Goal: Information Seeking & Learning: Learn about a topic

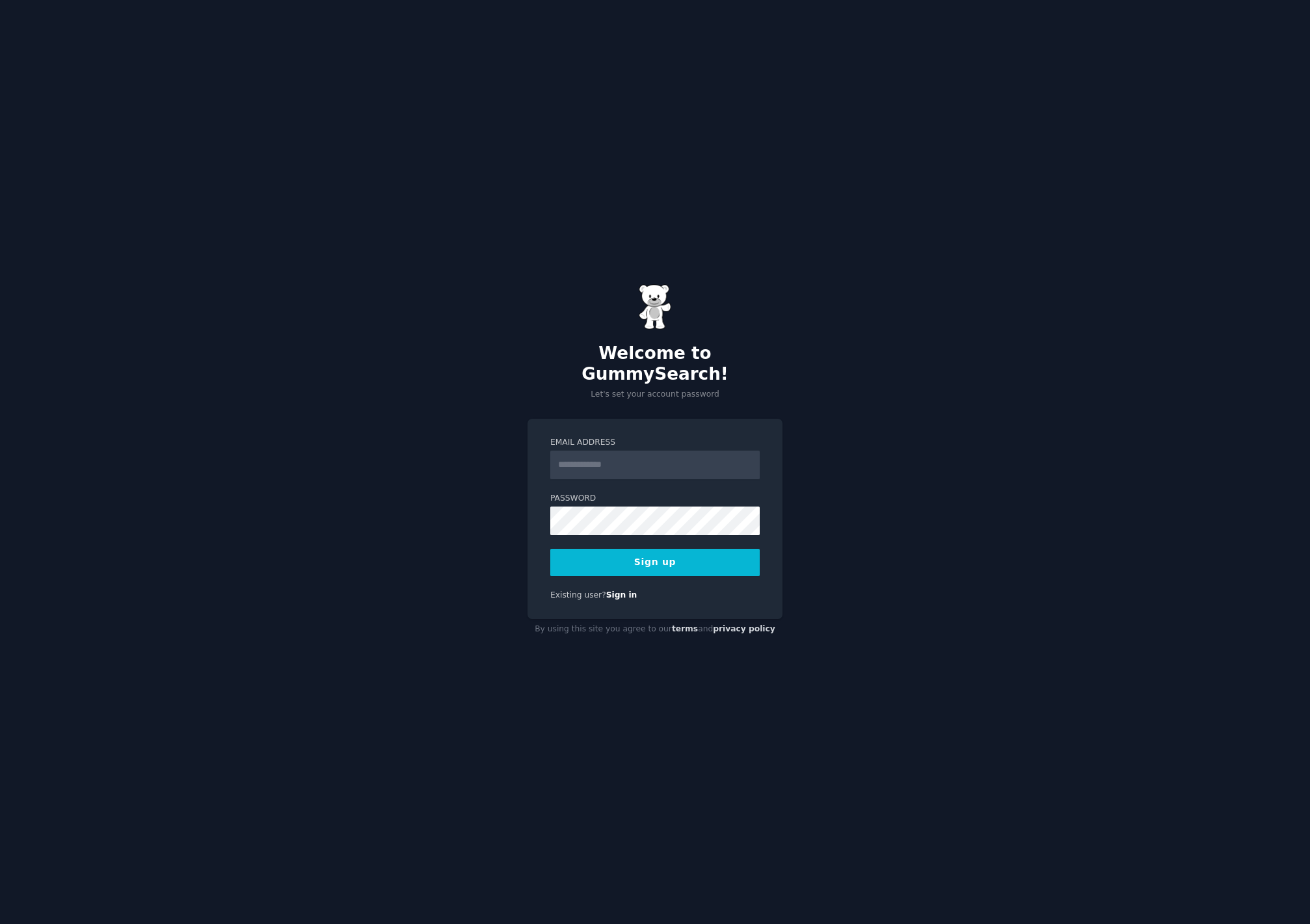
click at [850, 372] on div "Welcome to GummySearch! Let's set your account password Email Address Password …" at bounding box center [655, 462] width 1310 height 924
click at [698, 462] on input "Email Address" at bounding box center [655, 464] width 209 height 29
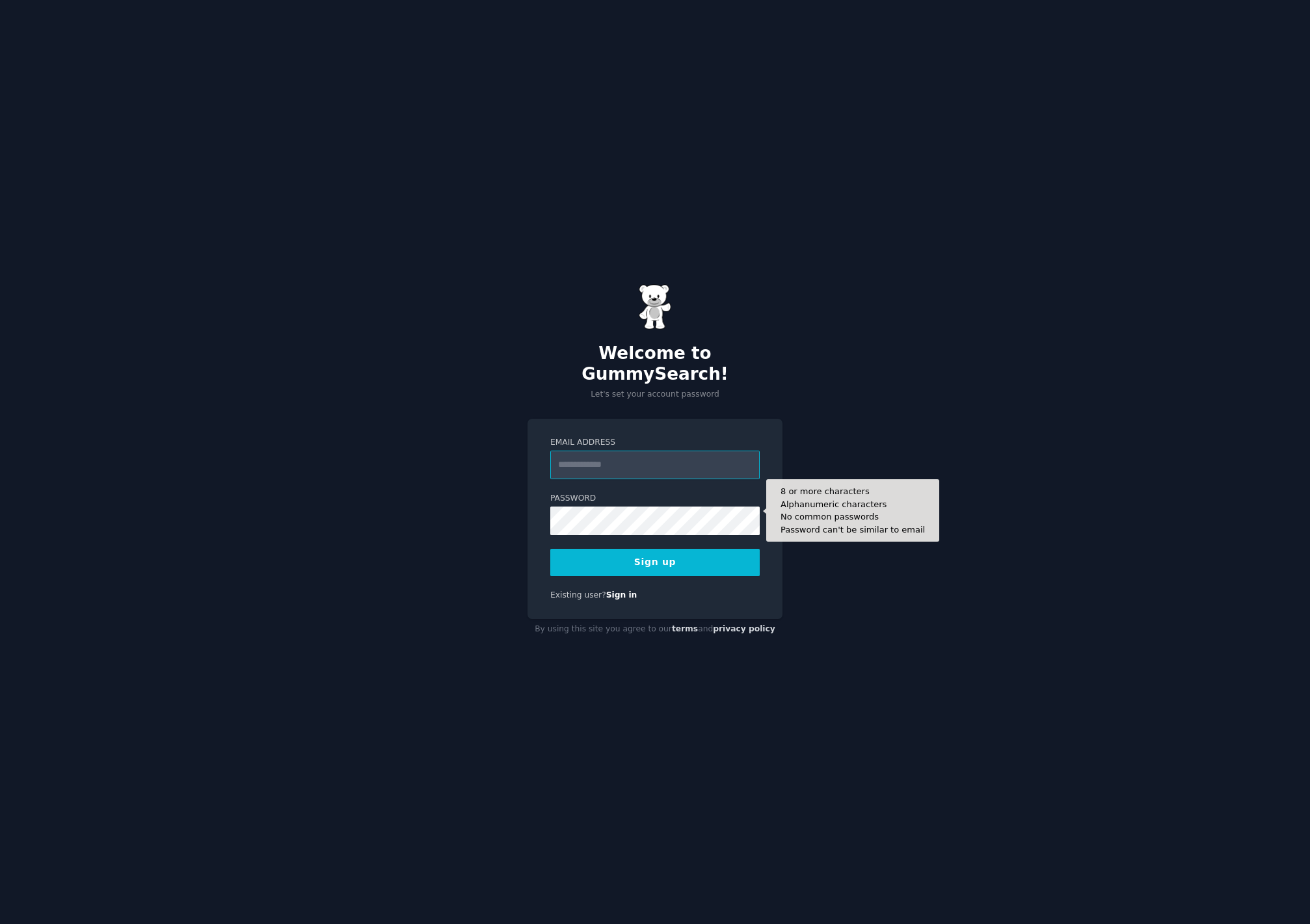
type input "**********"
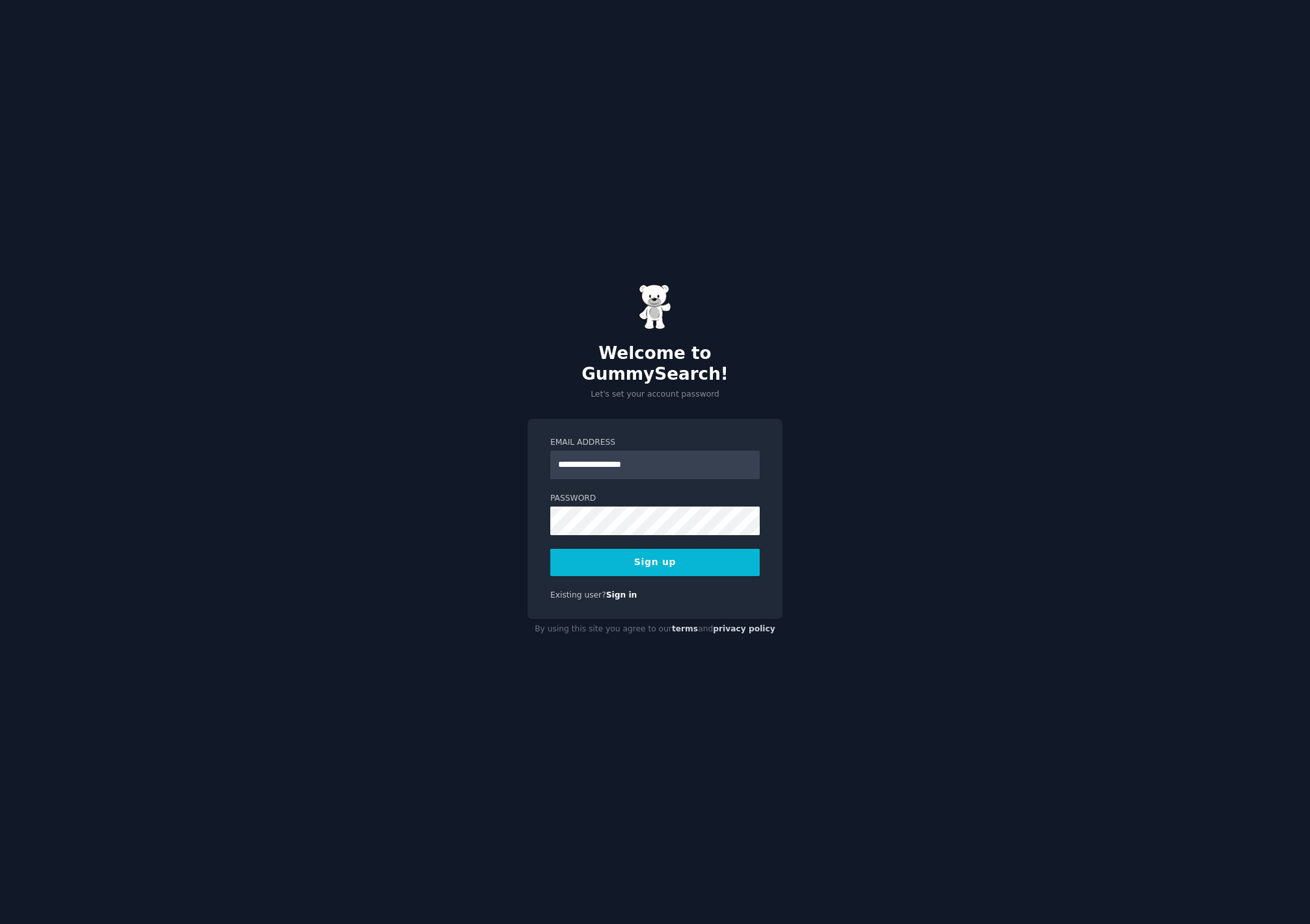
click at [664, 551] on button "Sign up" at bounding box center [655, 563] width 209 height 28
click at [699, 562] on button "Sign up" at bounding box center [655, 563] width 209 height 28
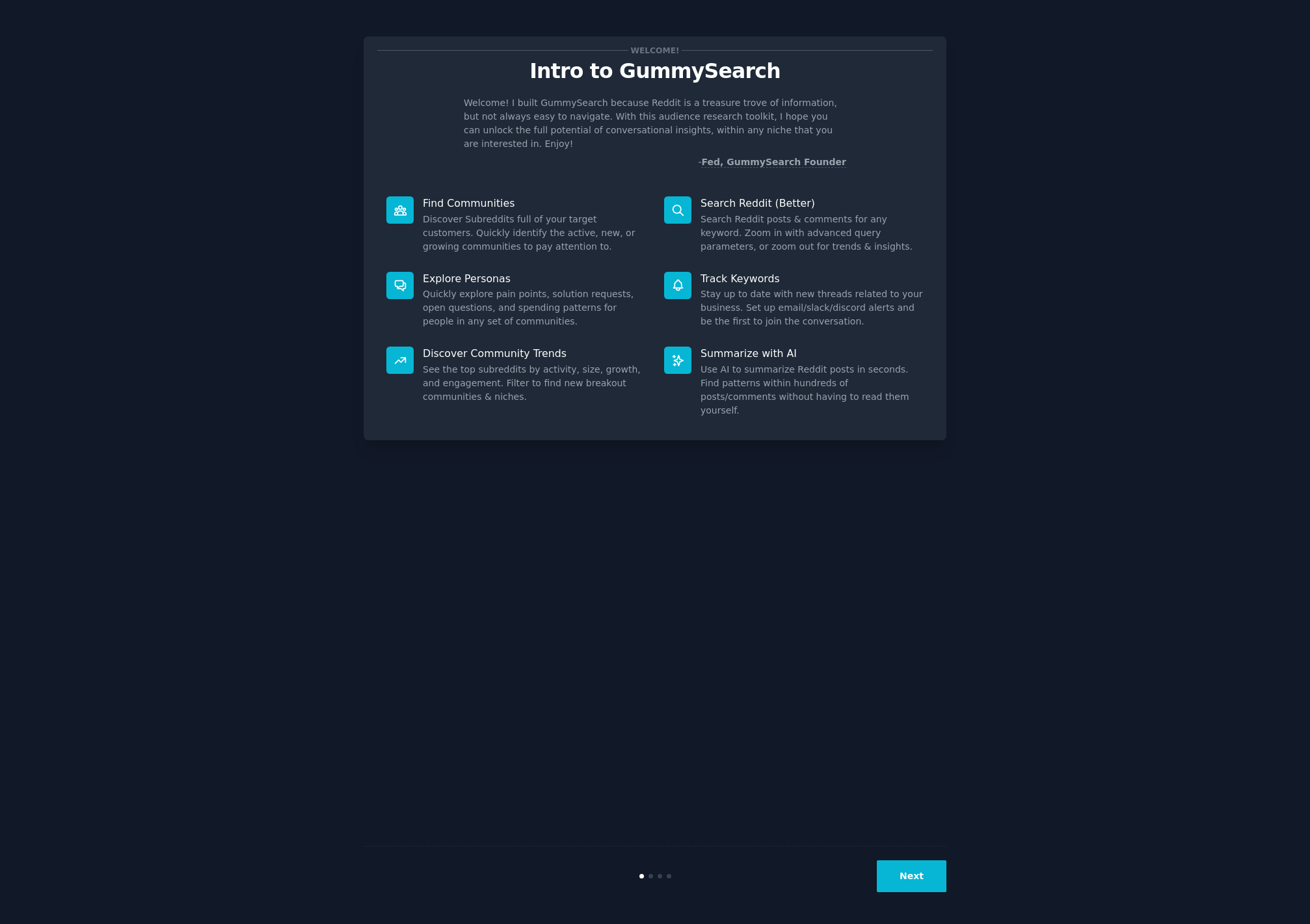
click at [928, 874] on button "Next" at bounding box center [911, 876] width 69 height 32
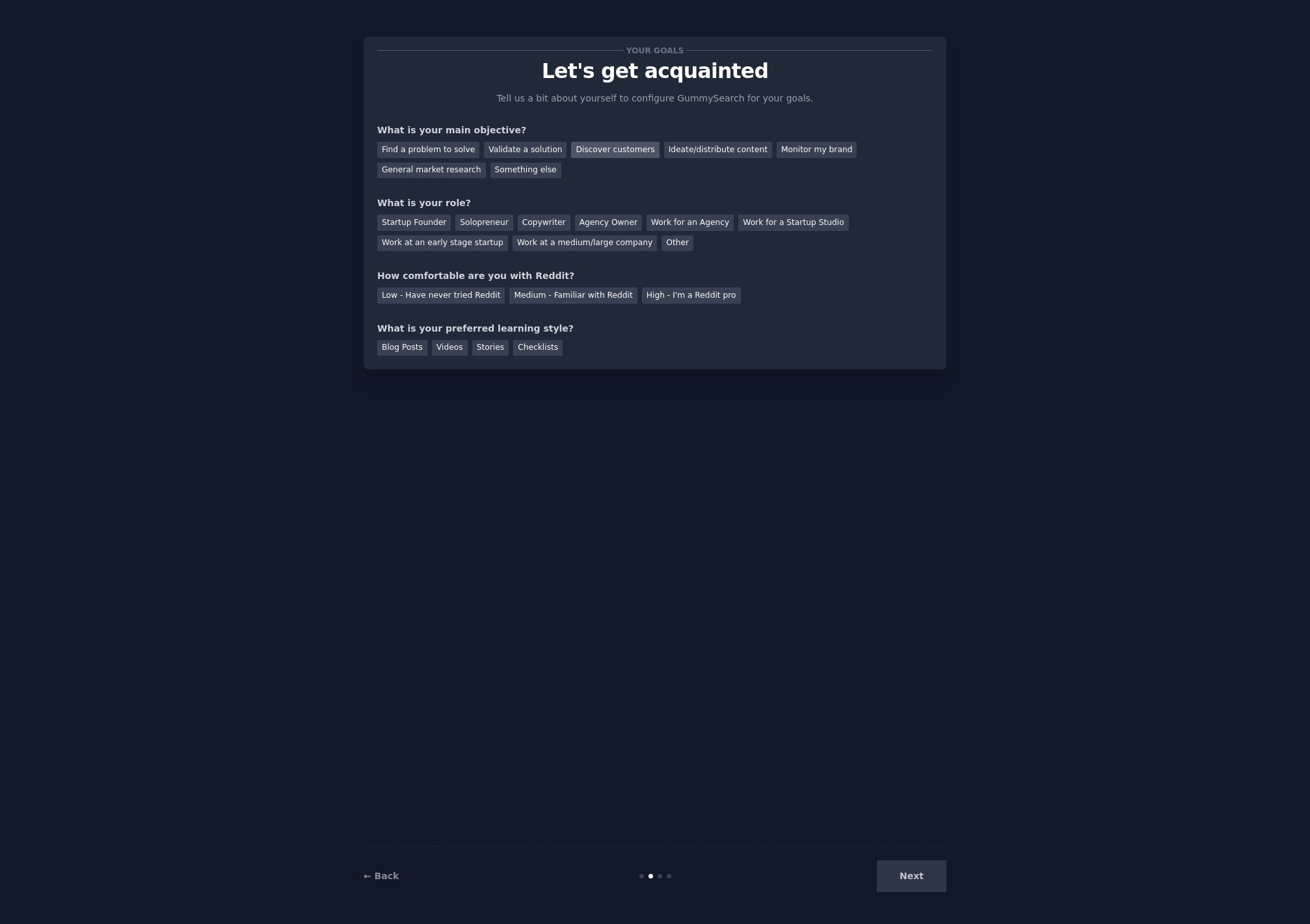
click at [598, 153] on div "Discover customers" at bounding box center [615, 150] width 88 height 16
click at [418, 225] on div "Startup Founder" at bounding box center [414, 223] width 73 height 16
click at [688, 298] on div "High - I'm a Reddit pro" at bounding box center [691, 295] width 99 height 16
click at [418, 348] on div "Blog Posts" at bounding box center [402, 348] width 50 height 16
click at [453, 346] on div "Videos" at bounding box center [450, 348] width 36 height 16
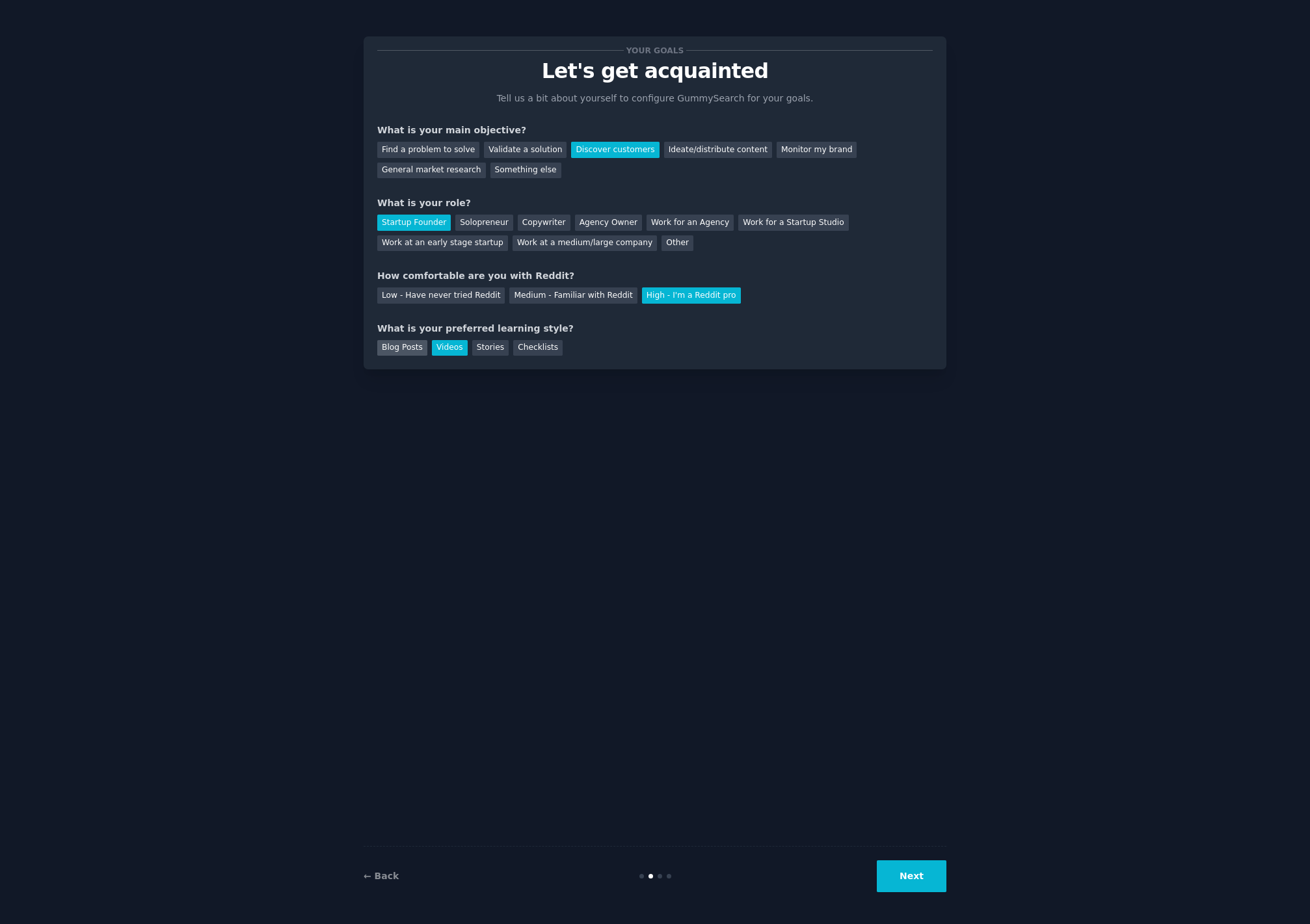
click at [422, 352] on div "Blog Posts" at bounding box center [402, 348] width 50 height 16
click at [443, 352] on div "Videos" at bounding box center [450, 348] width 36 height 16
click at [896, 870] on button "Next" at bounding box center [911, 876] width 69 height 32
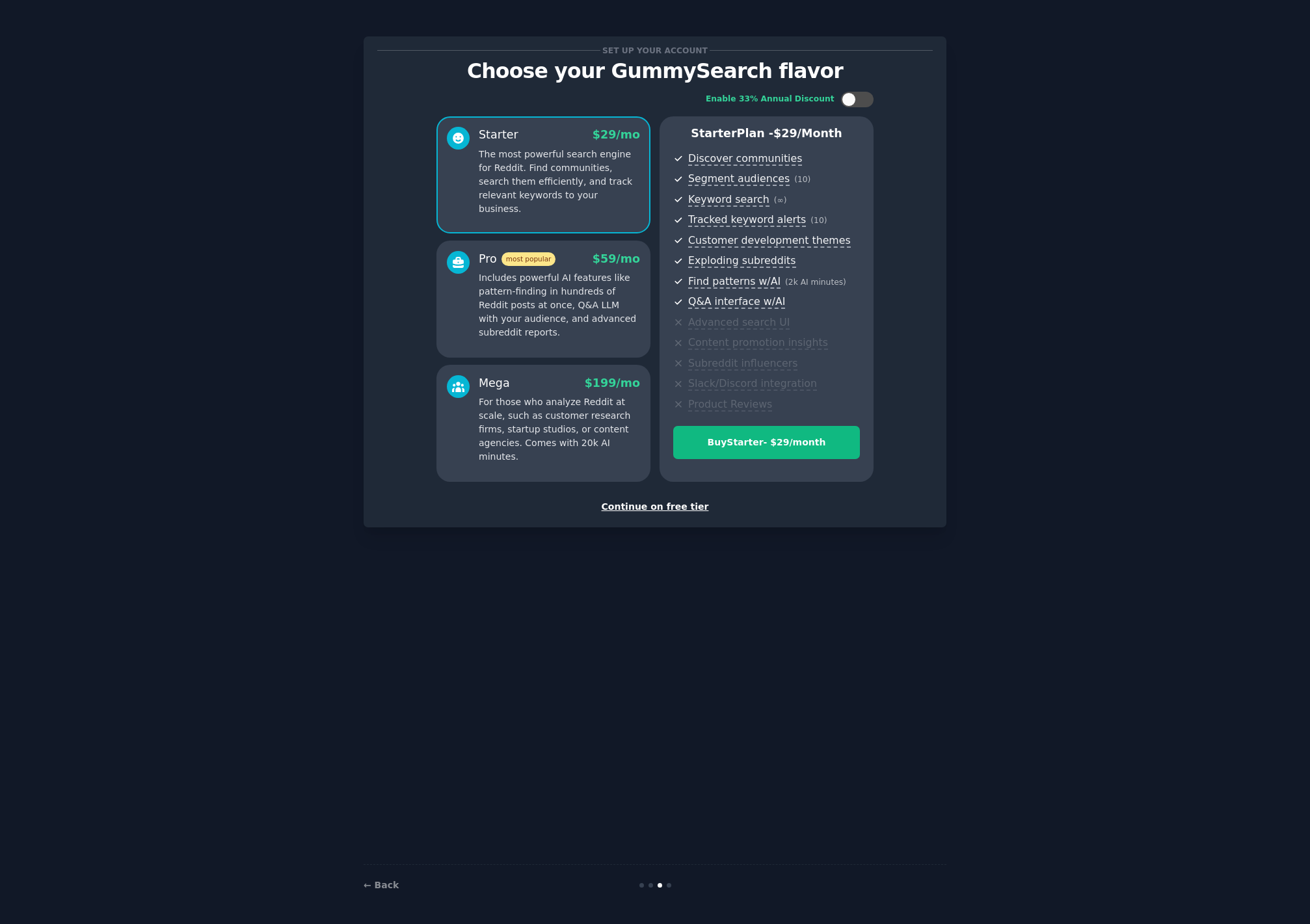
click at [666, 503] on div "Continue on free tier" at bounding box center [655, 507] width 555 height 14
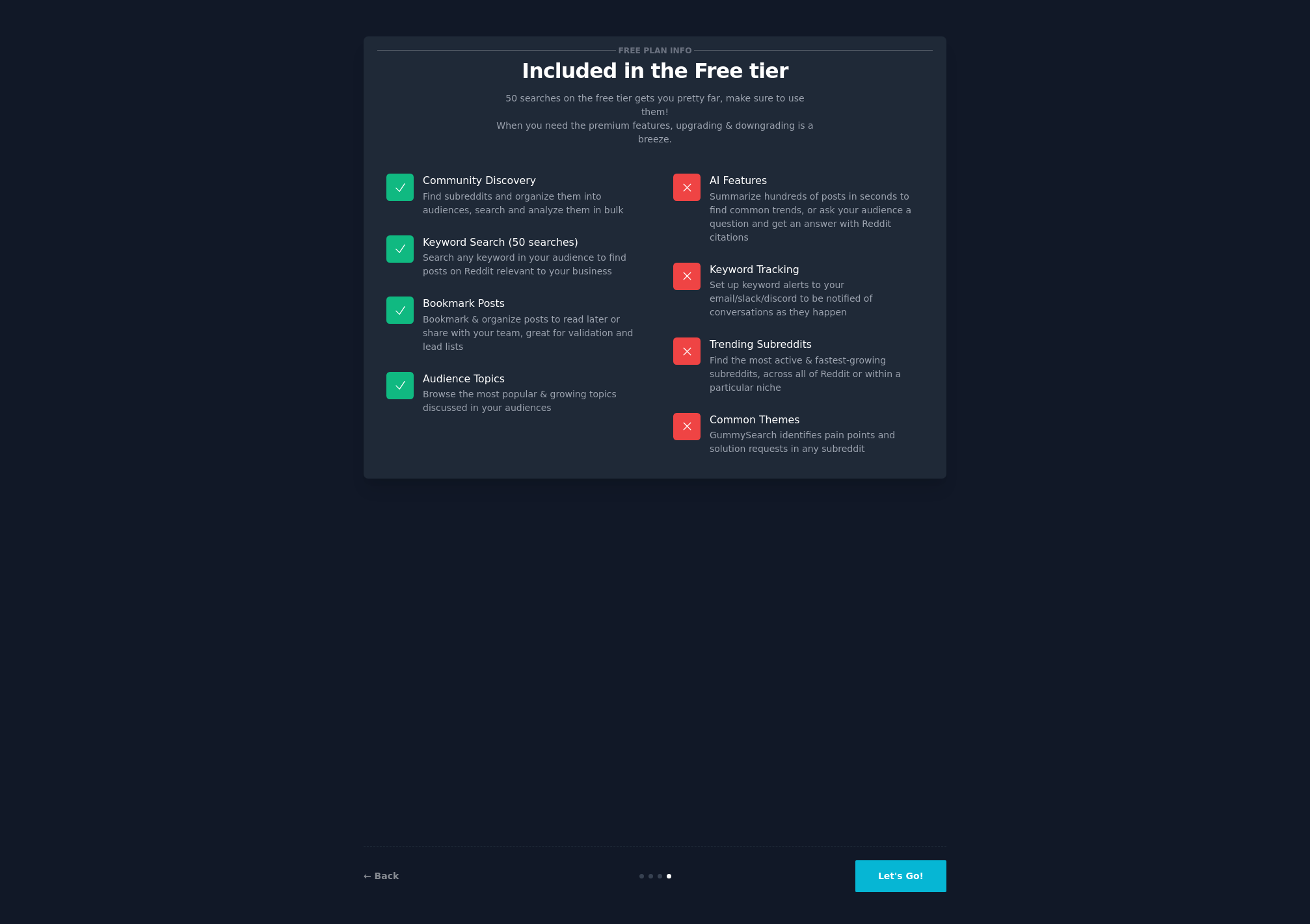
click at [910, 881] on button "Let's Go!" at bounding box center [901, 876] width 91 height 32
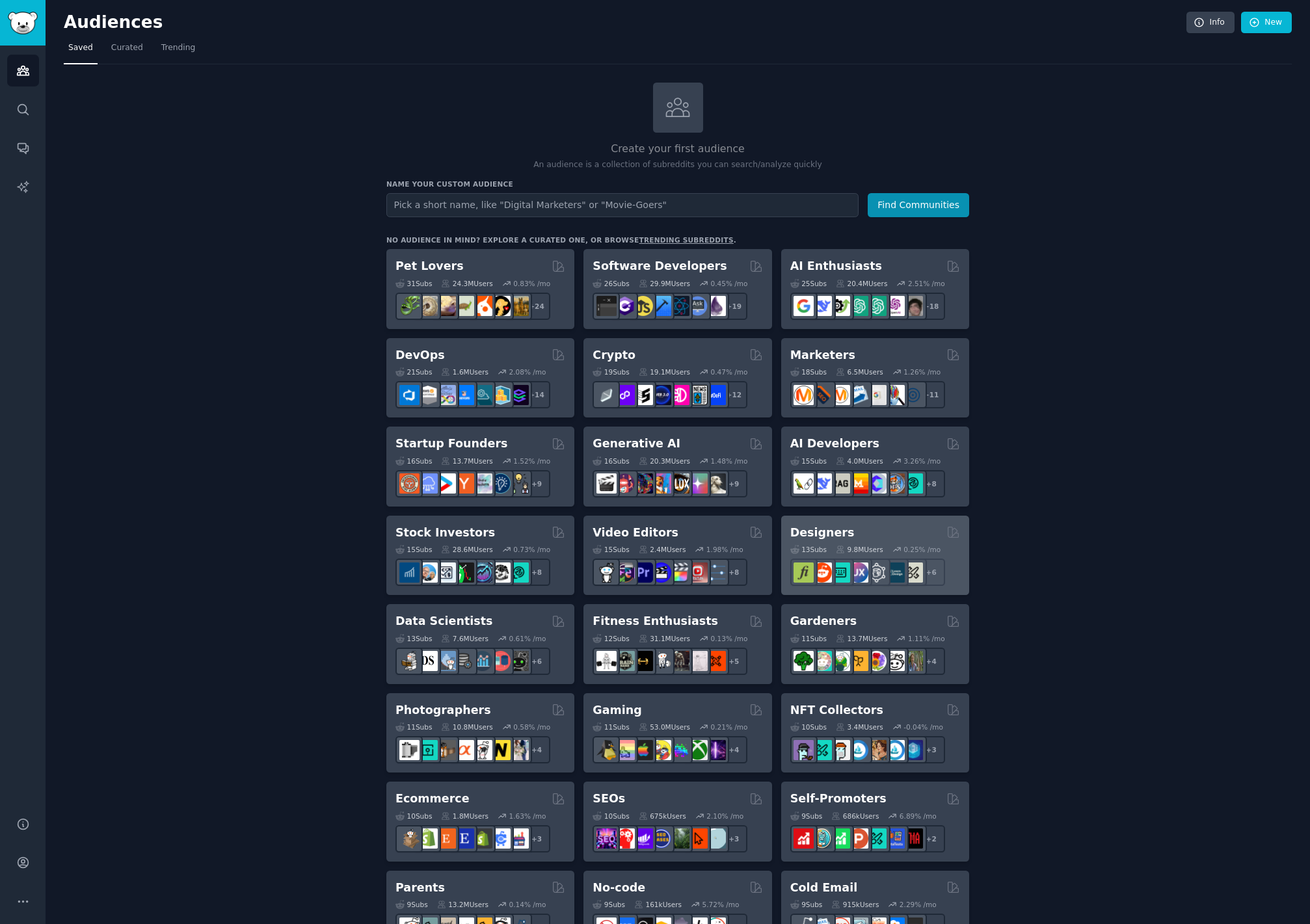
click at [862, 530] on div "Designers" at bounding box center [874, 533] width 169 height 16
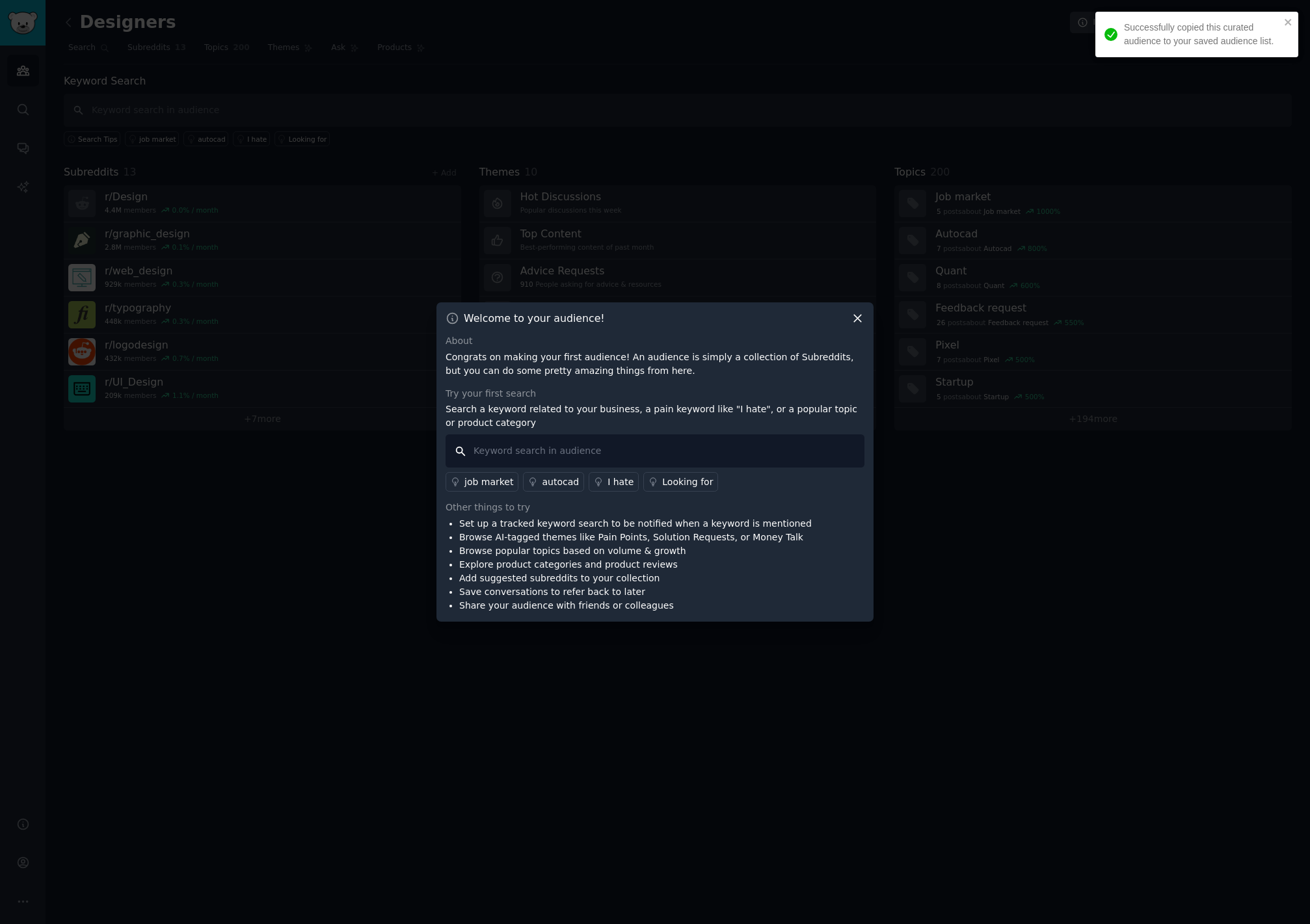
click at [644, 454] on input "text" at bounding box center [655, 451] width 419 height 33
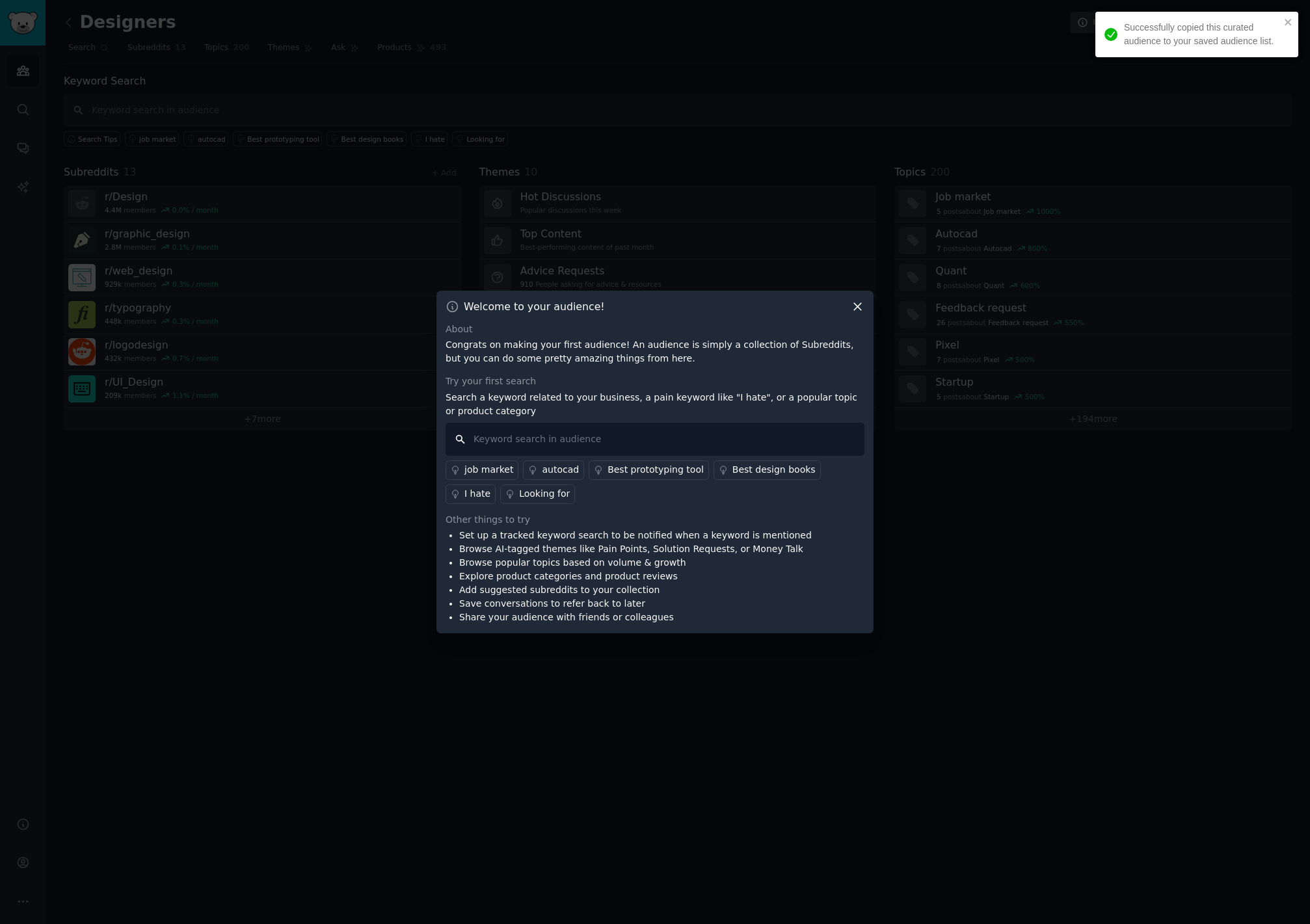
click at [644, 447] on input "text" at bounding box center [655, 439] width 419 height 33
type input "r"
type input "create portfolio"
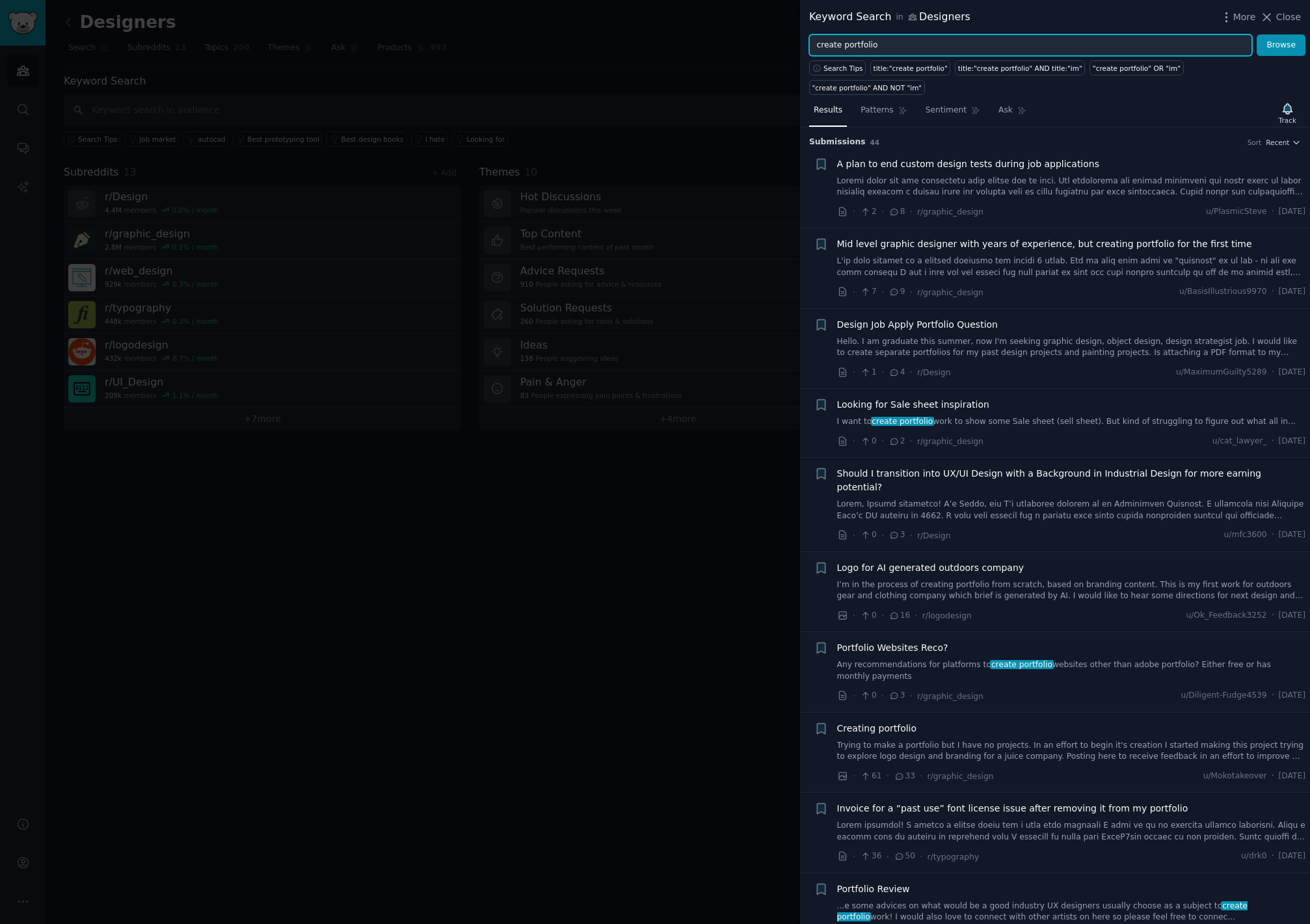
click at [859, 48] on input "create portfolio" at bounding box center [1030, 46] width 443 height 22
click at [1281, 45] on button "Browse" at bounding box center [1280, 46] width 49 height 22
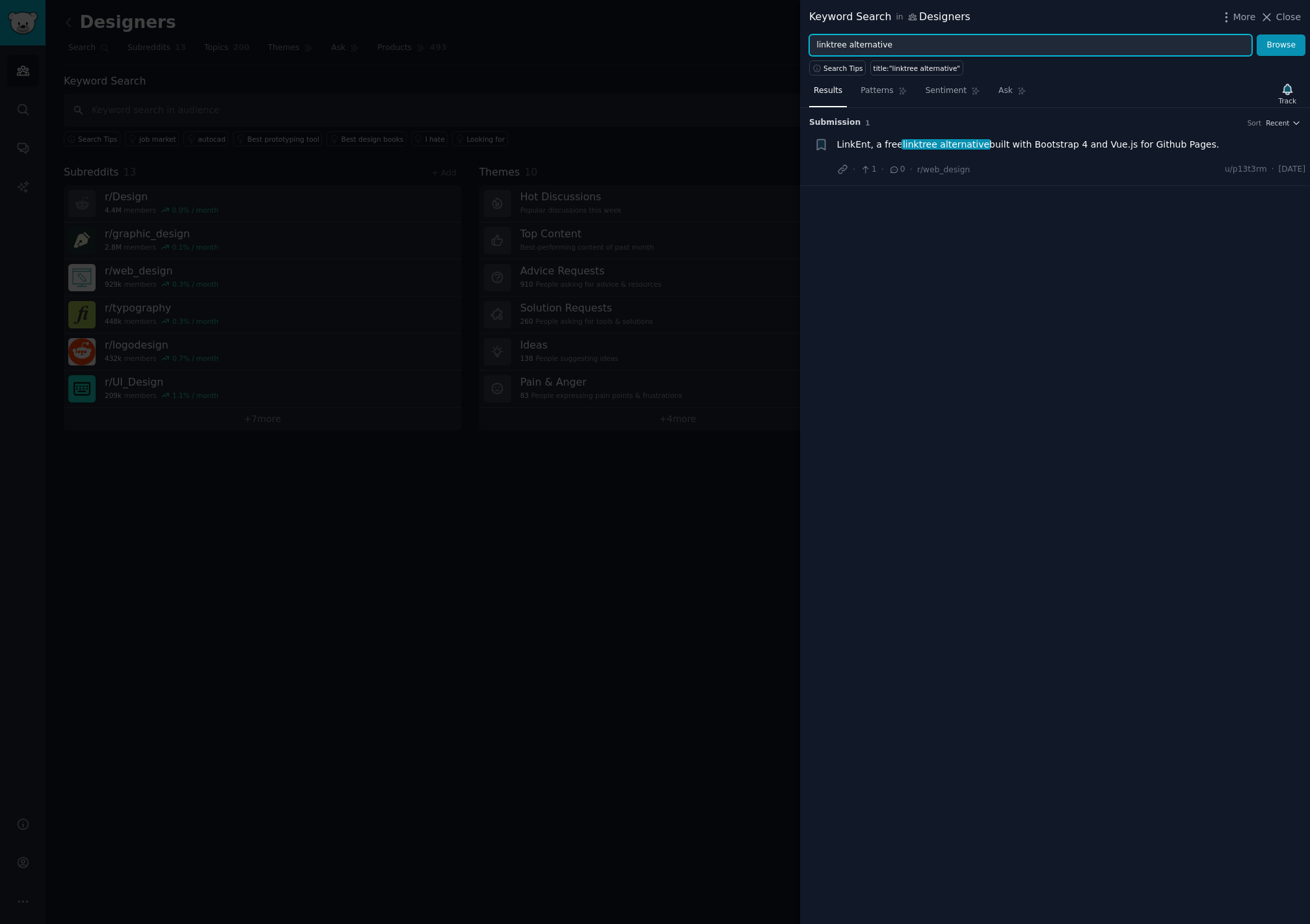
click at [857, 46] on input "linktree alternative" at bounding box center [1030, 46] width 443 height 22
click at [1281, 45] on button "Browse" at bounding box center [1280, 46] width 49 height 22
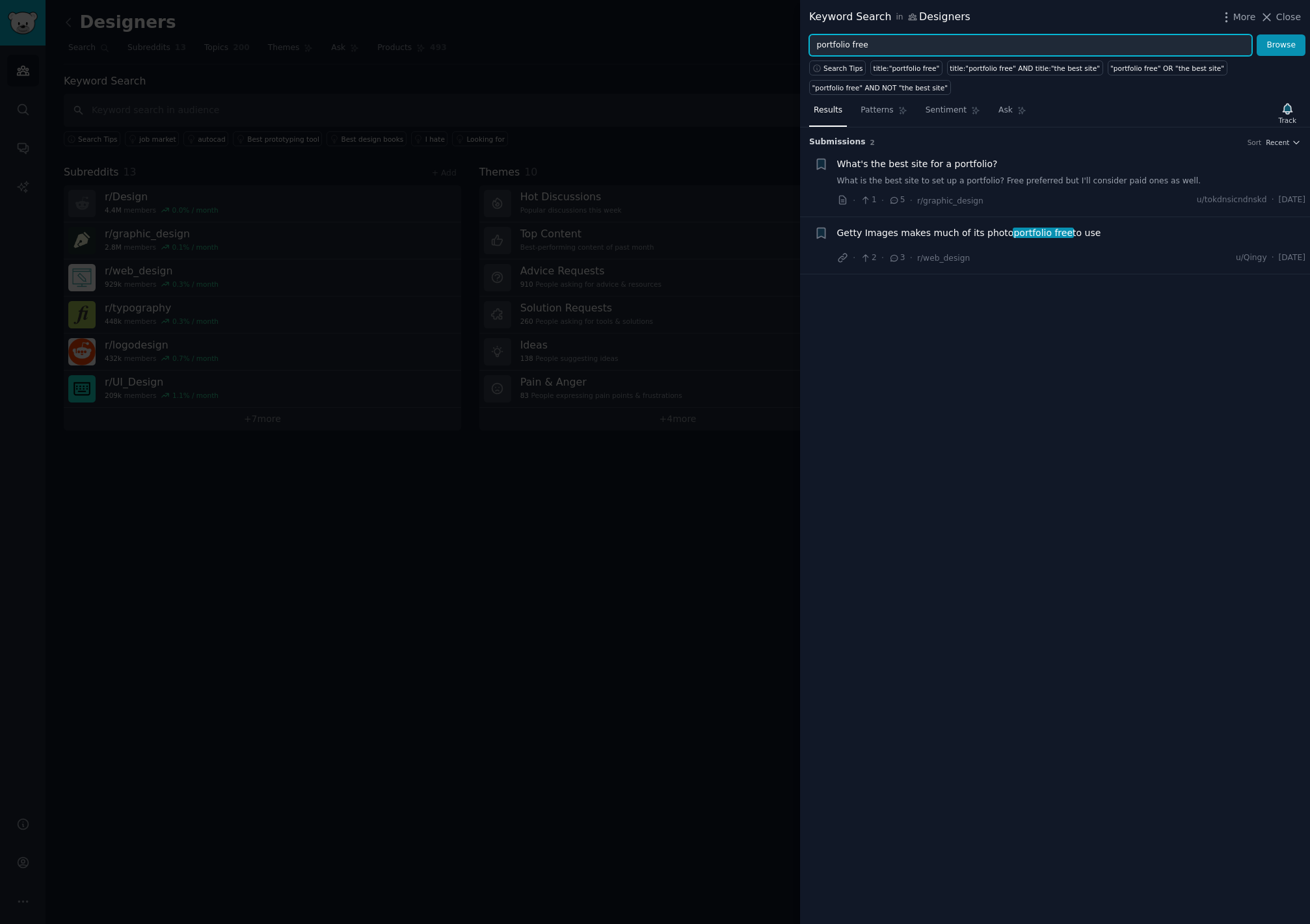
click at [867, 47] on input "portfolio free" at bounding box center [1030, 46] width 443 height 22
type input "¿"
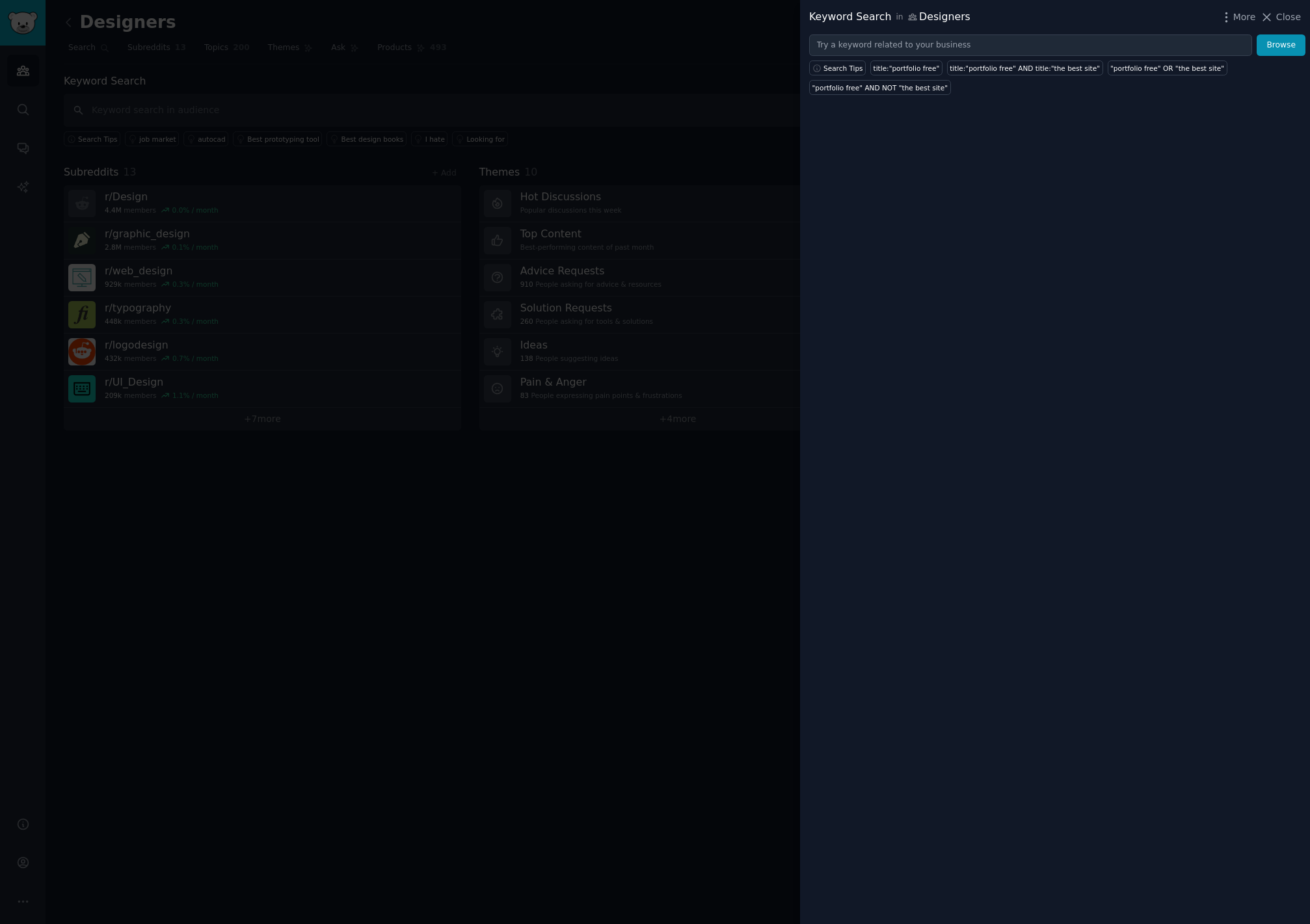
click at [647, 530] on div at bounding box center [655, 462] width 1310 height 924
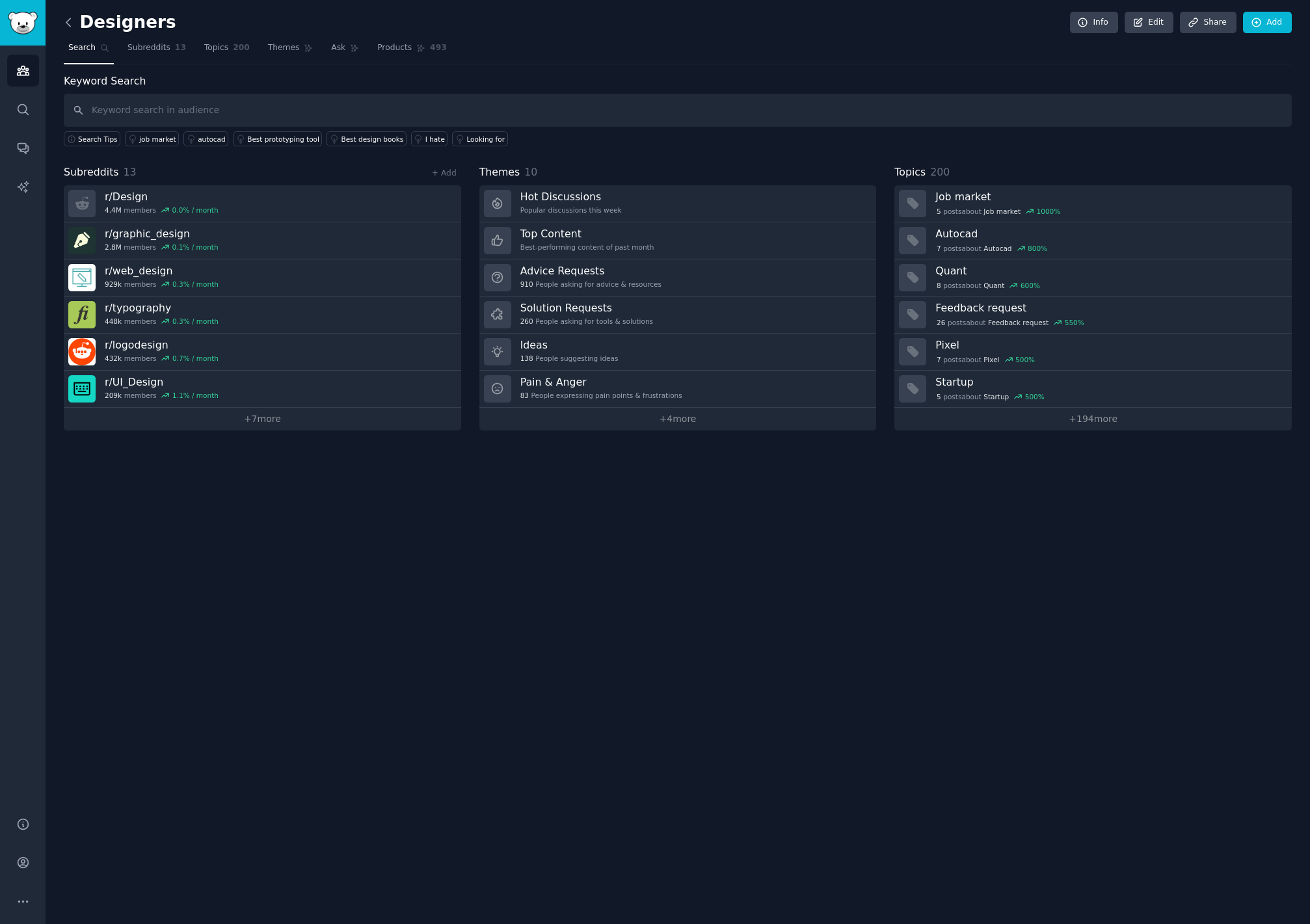
click at [68, 26] on icon at bounding box center [68, 23] width 14 height 14
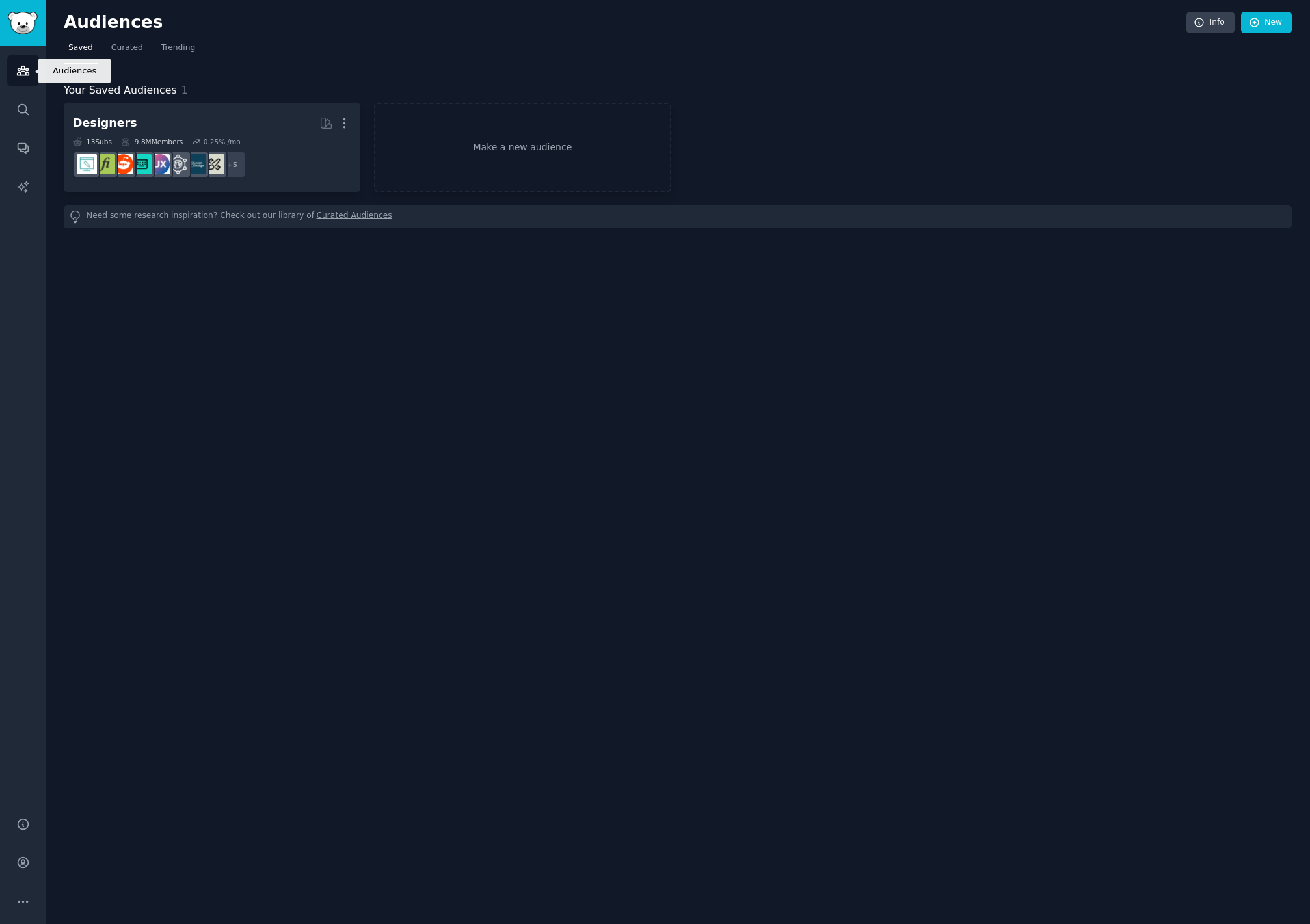
click at [22, 76] on icon "Sidebar" at bounding box center [23, 70] width 14 height 14
click at [26, 149] on icon "Sidebar" at bounding box center [23, 149] width 11 height 11
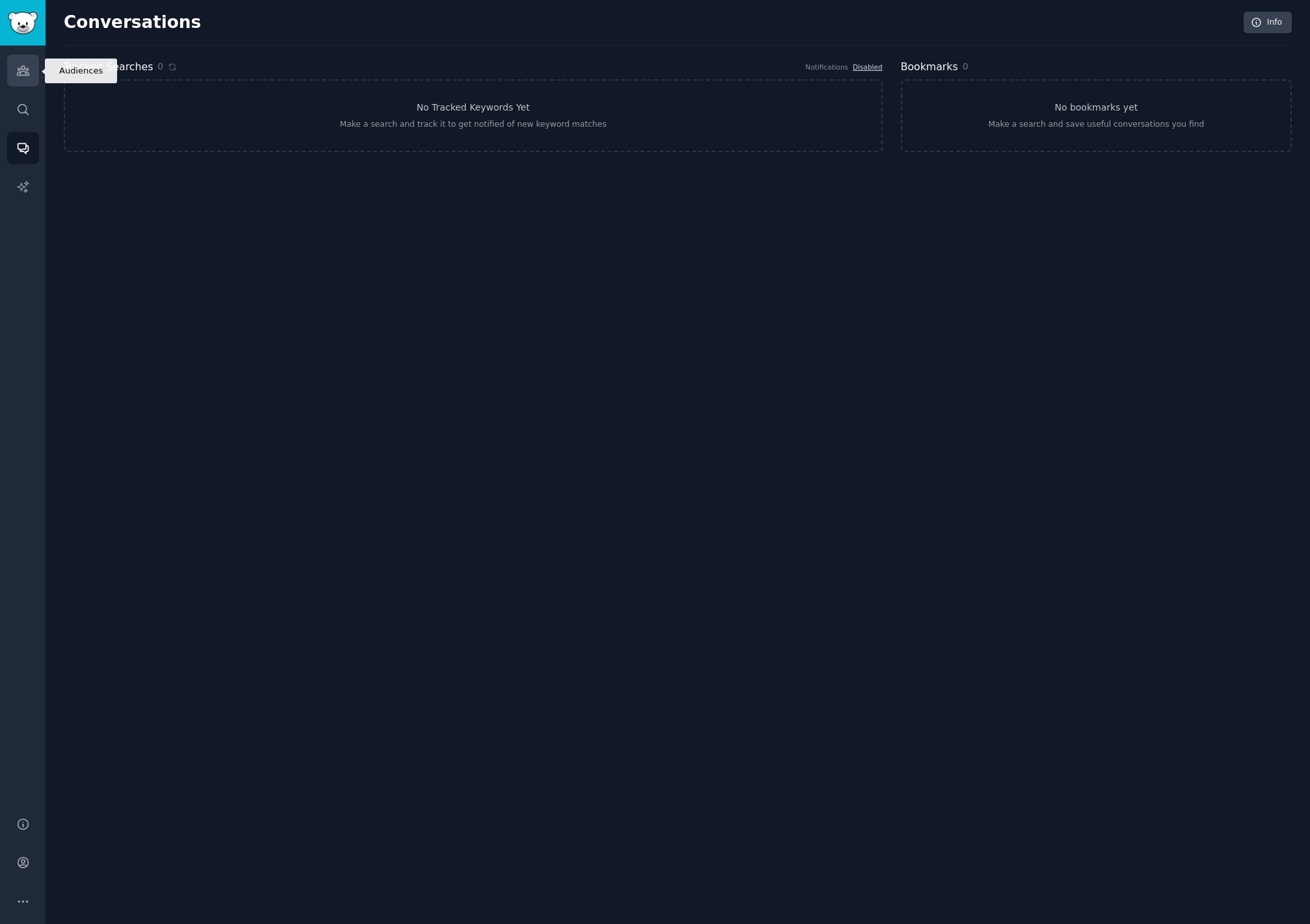
click at [22, 84] on link "Audiences" at bounding box center [23, 70] width 32 height 32
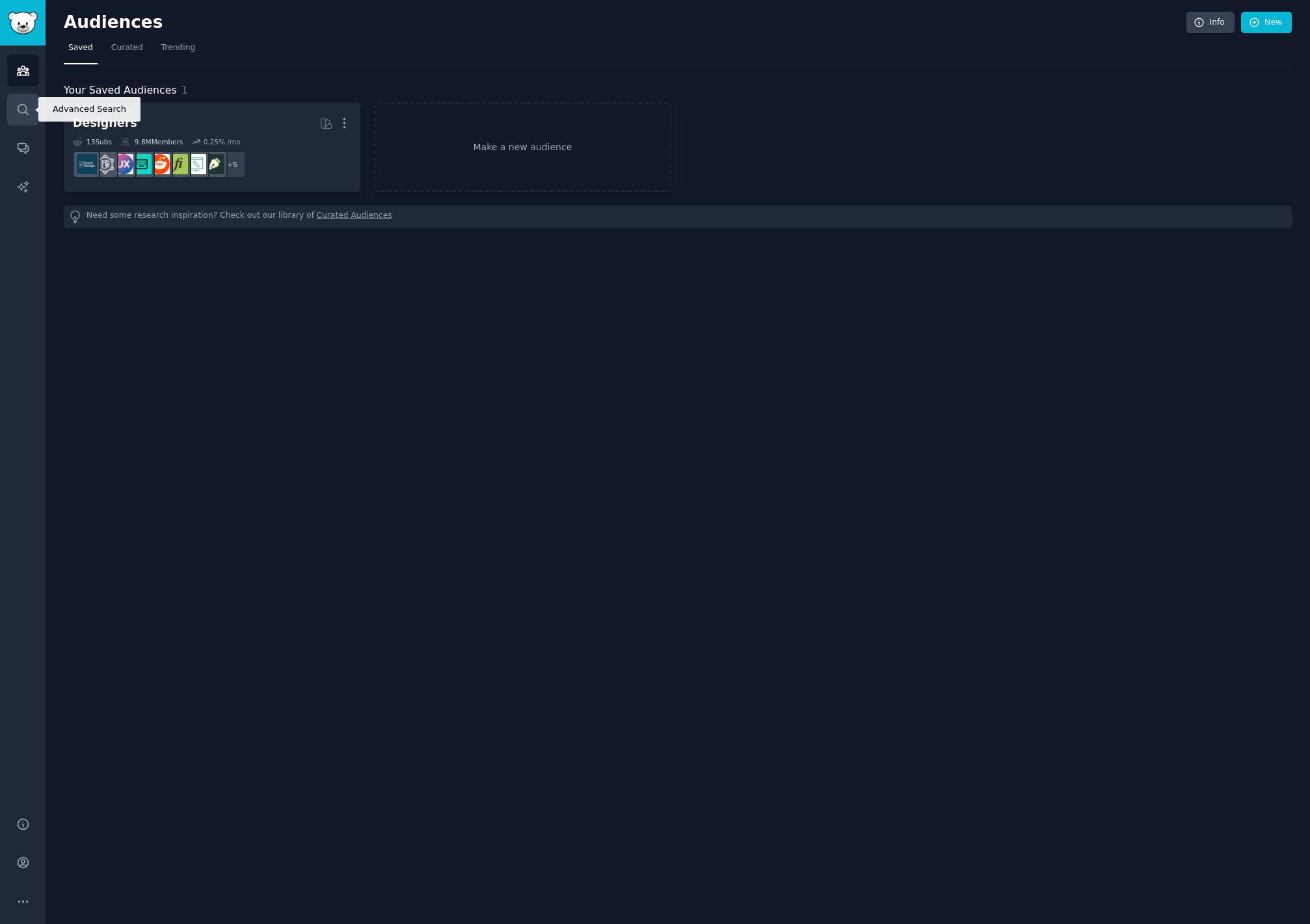
click at [24, 103] on icon "Sidebar" at bounding box center [23, 110] width 14 height 14
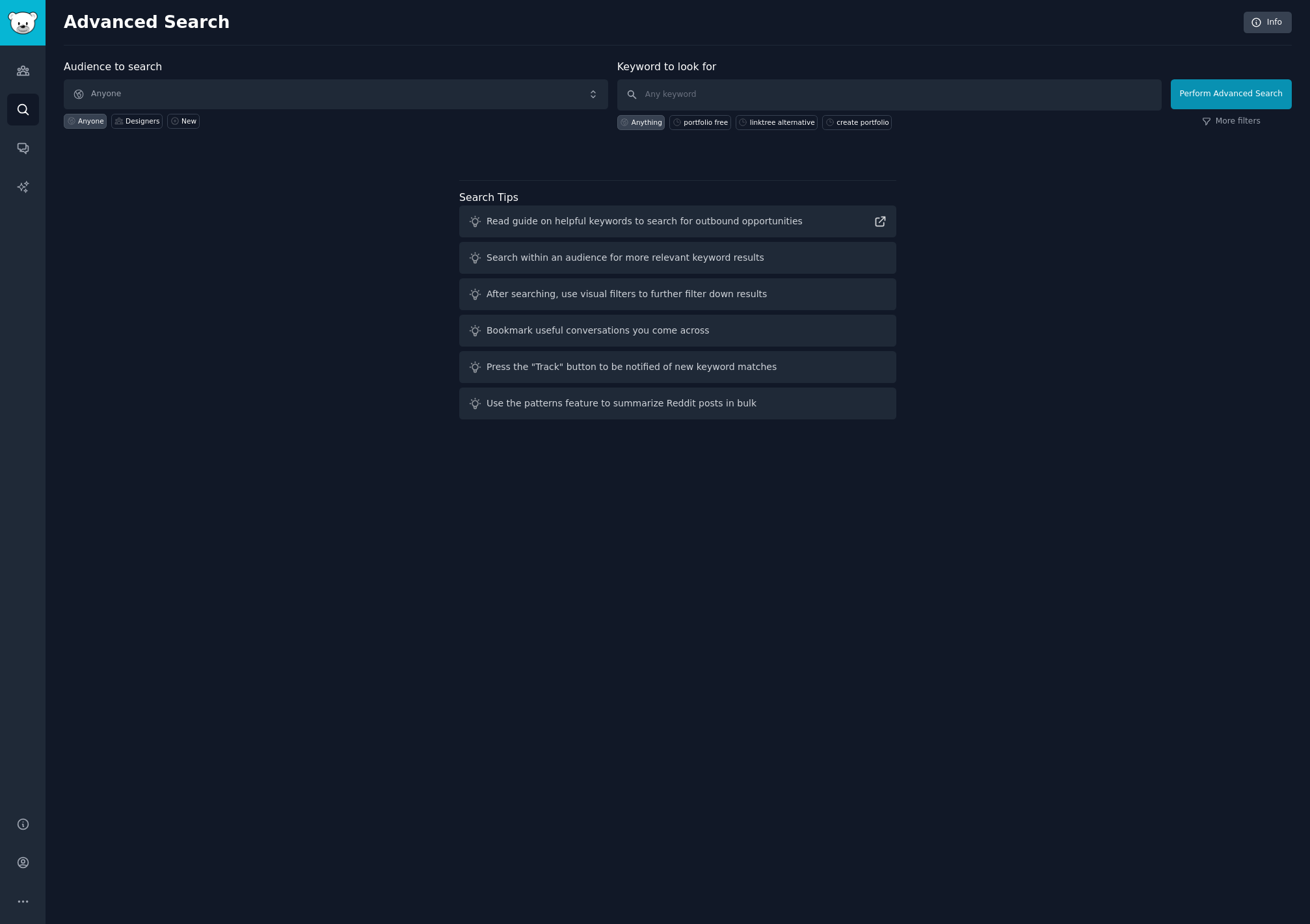
click at [264, 91] on span "Anyone" at bounding box center [336, 94] width 545 height 30
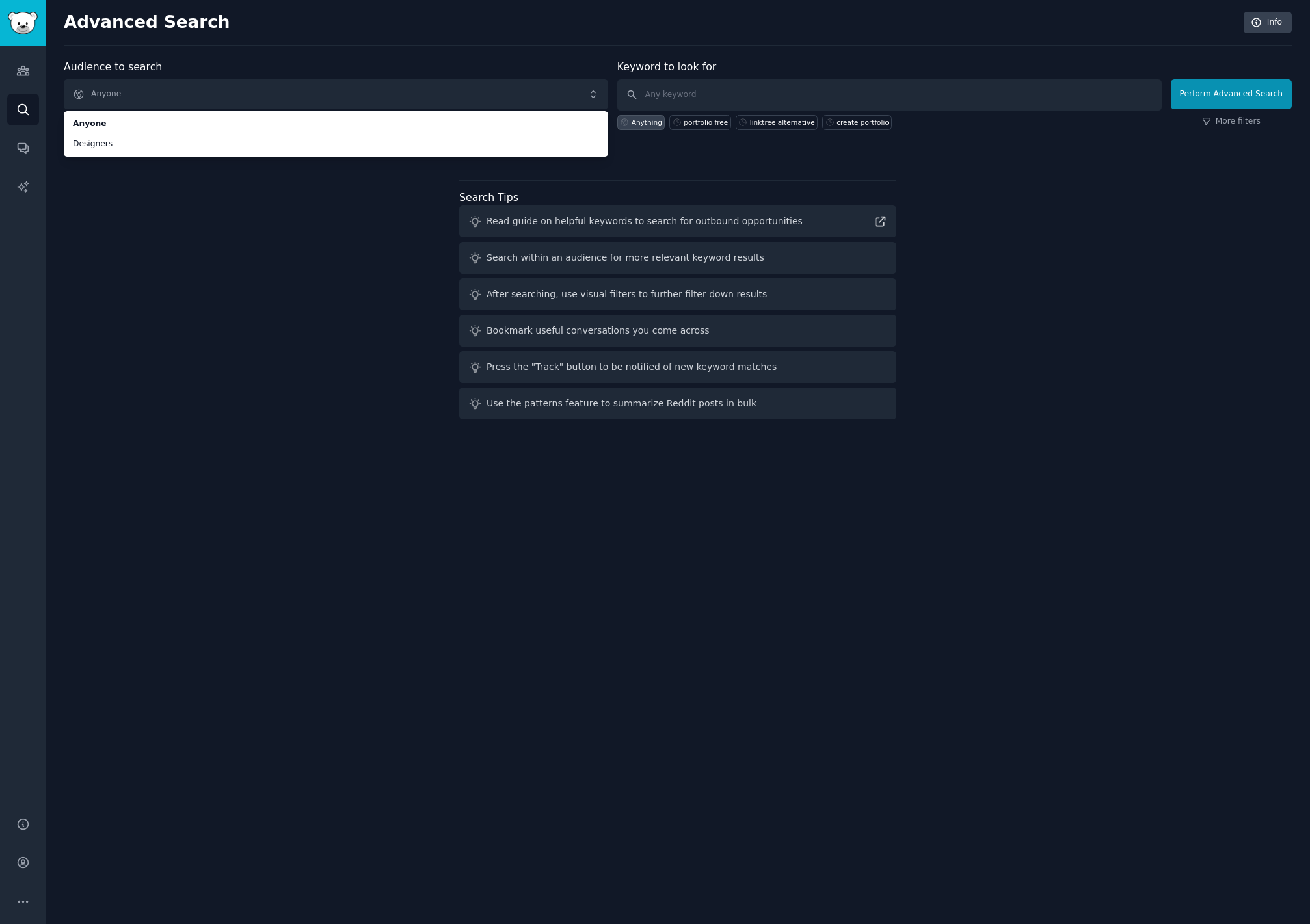
drag, startPoint x: 208, startPoint y: 315, endPoint x: 279, endPoint y: 250, distance: 96.3
click at [208, 315] on div "Audience to search Anyone Anyone Designers Anyone Designers New Keyword to look…" at bounding box center [677, 242] width 1228 height 365
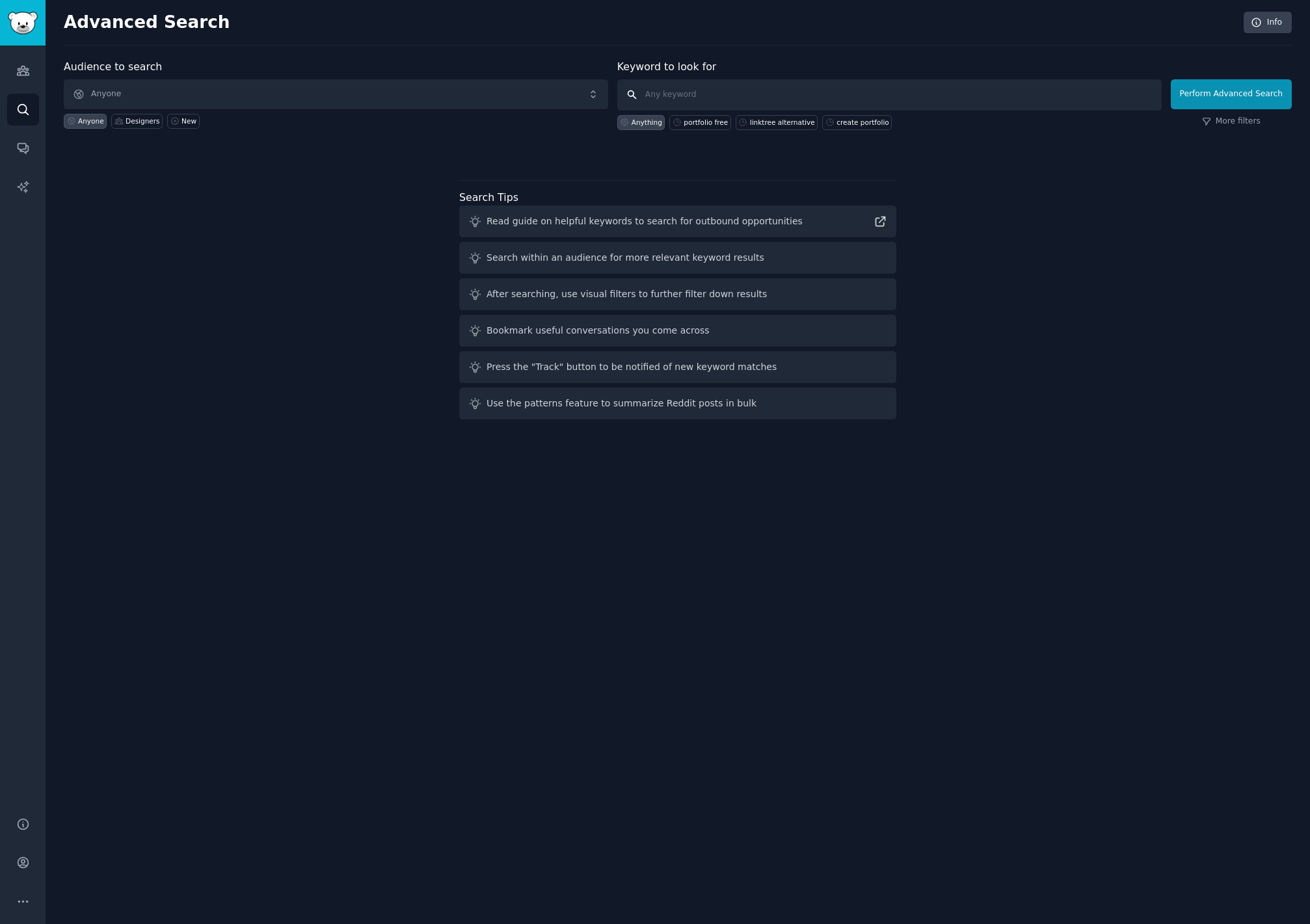
click at [711, 80] on input "text" at bounding box center [889, 95] width 545 height 32
type input "how do I create a personal website"
click at [1233, 94] on button "Perform Advanced Search" at bounding box center [1231, 94] width 121 height 30
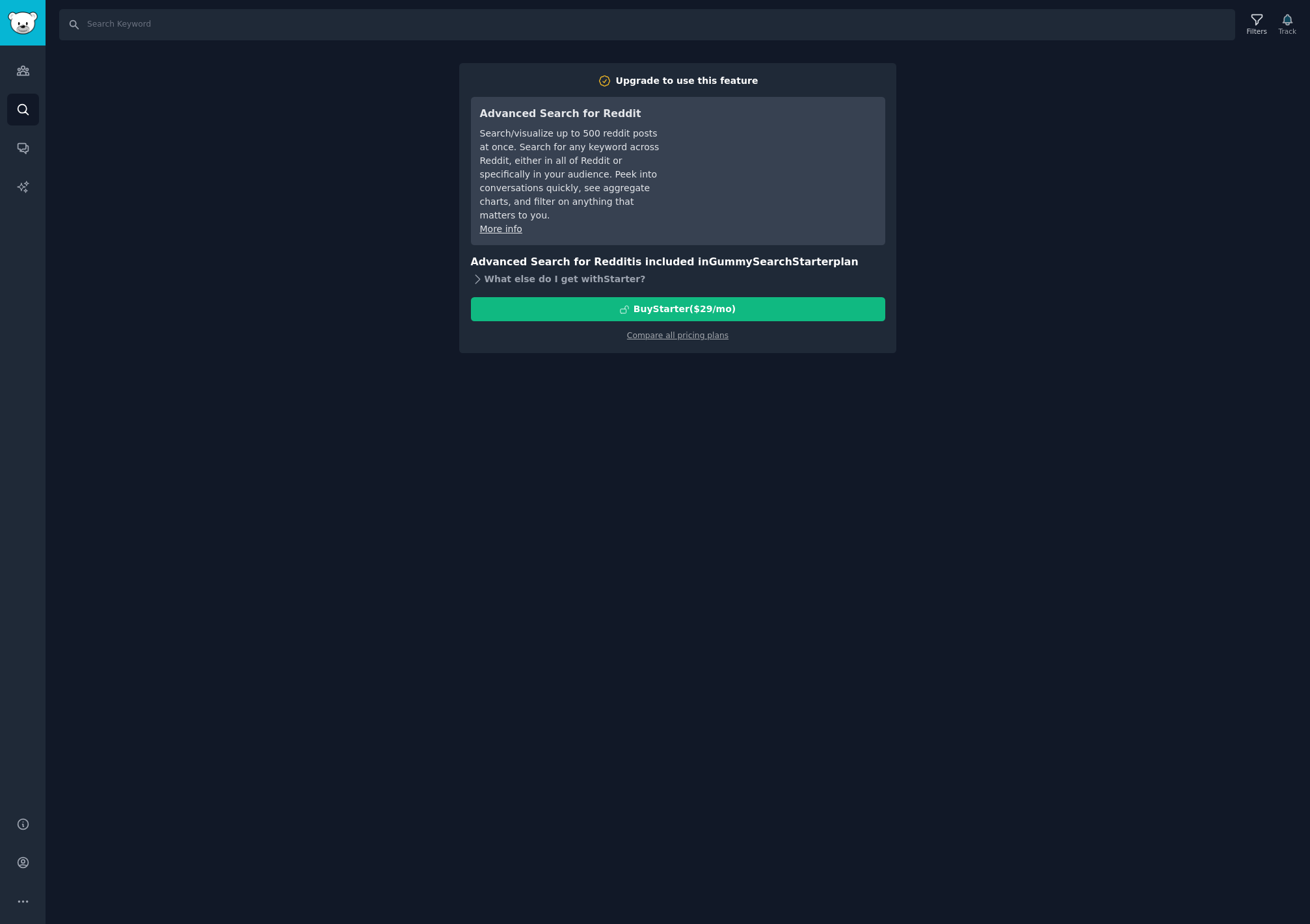
click at [480, 272] on icon at bounding box center [477, 279] width 14 height 14
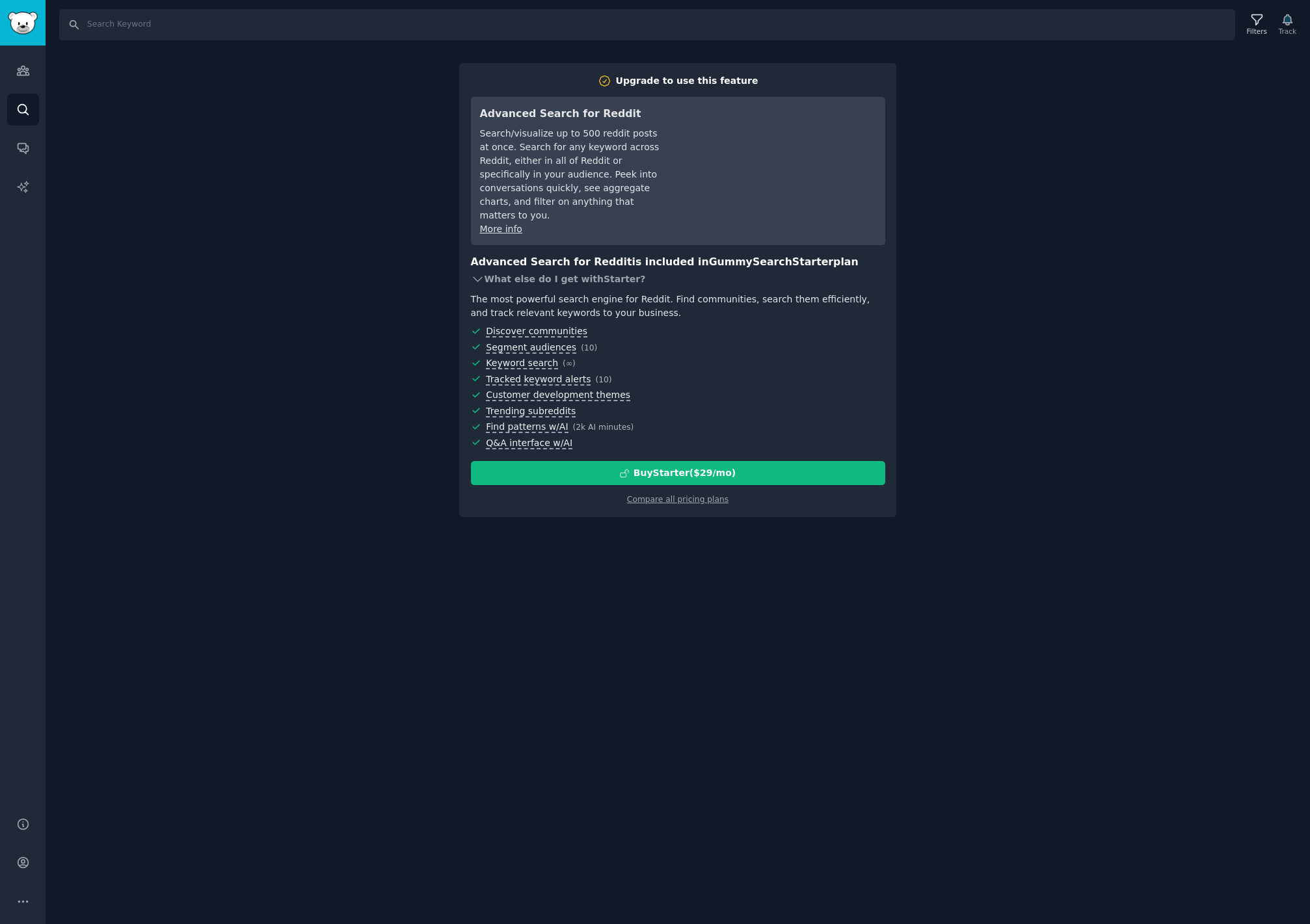
click at [480, 272] on icon at bounding box center [477, 279] width 14 height 14
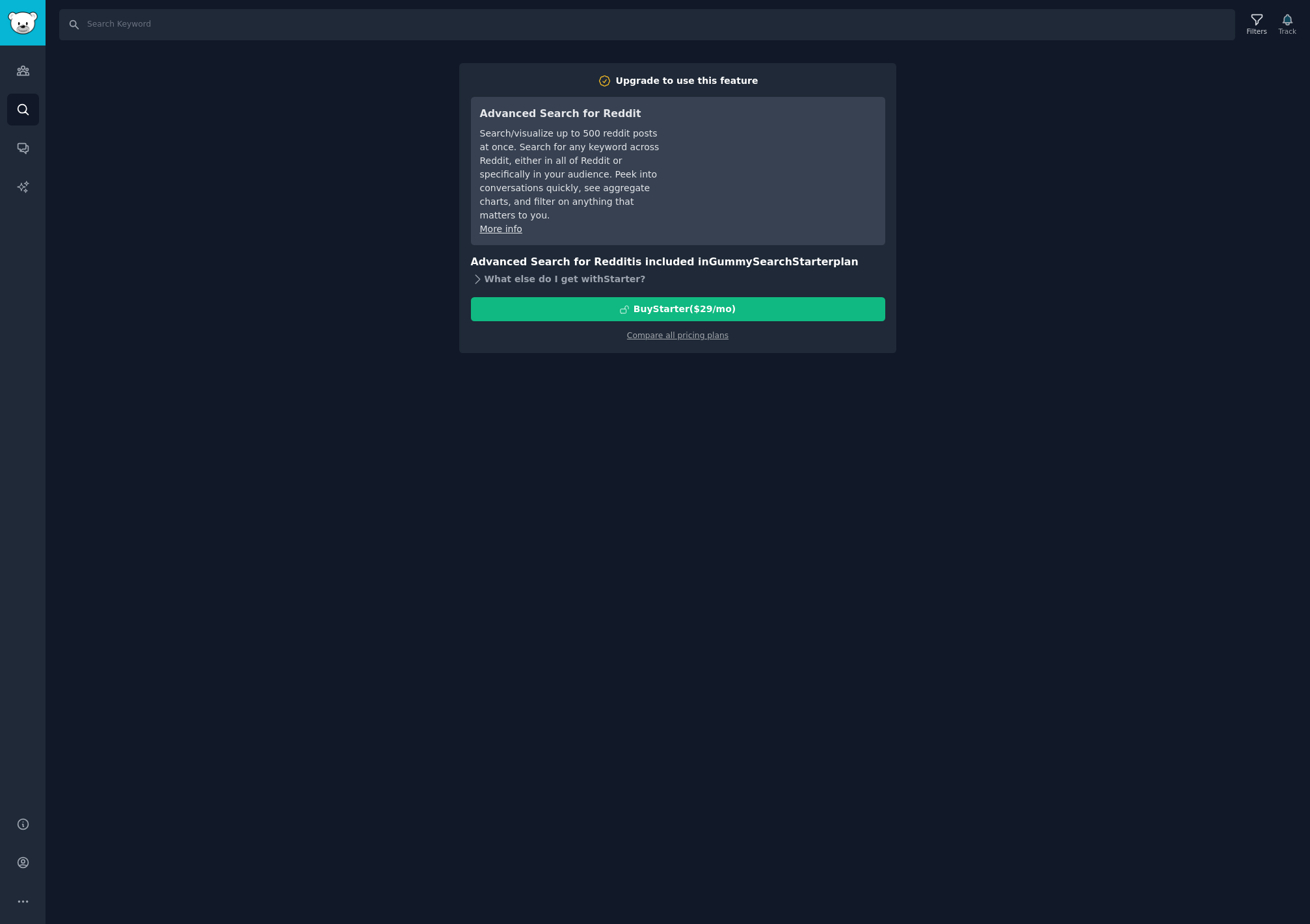
click at [518, 270] on div "What else do I get with Starter ?" at bounding box center [677, 279] width 414 height 18
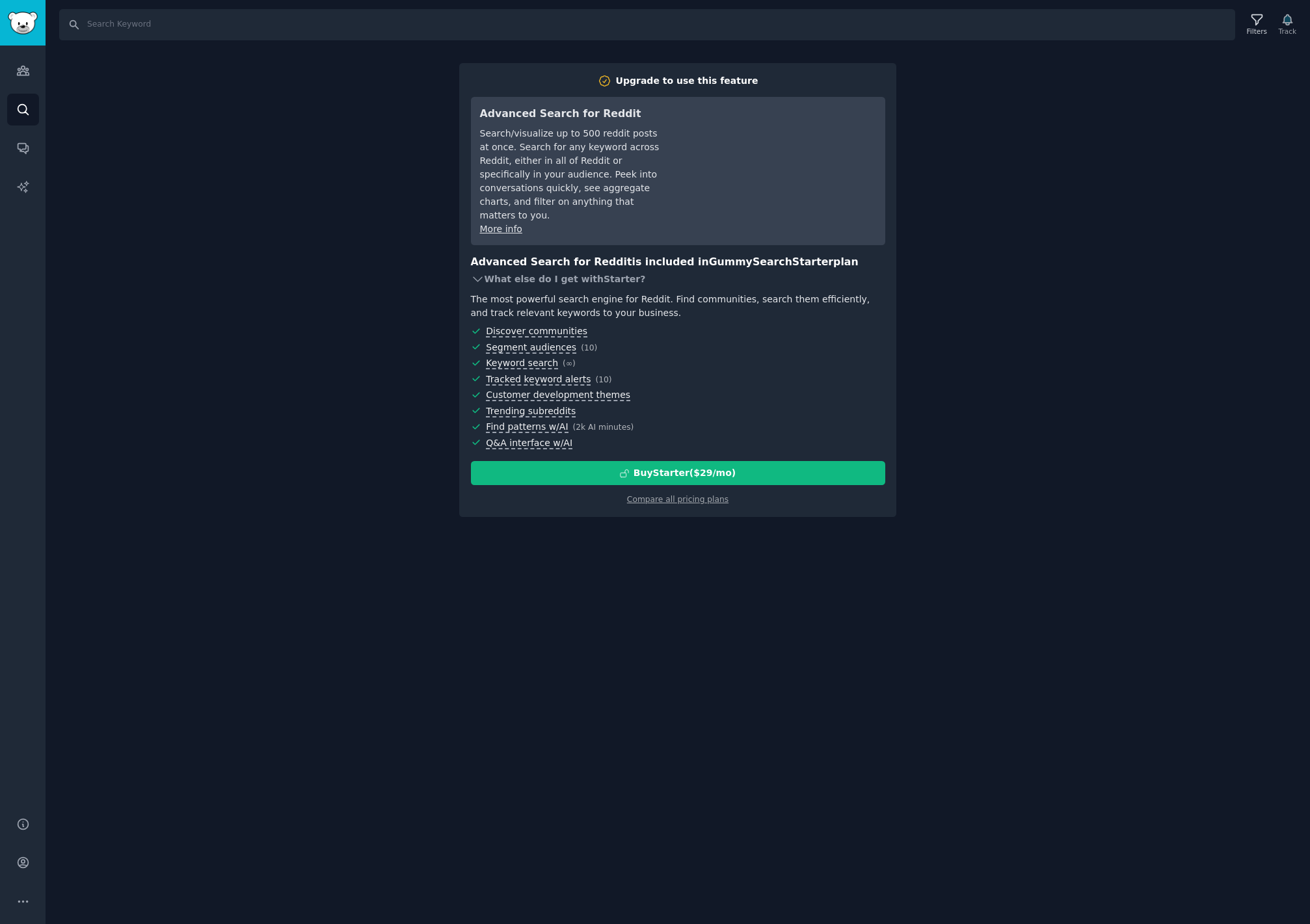
click at [518, 270] on div "What else do I get with Starter ?" at bounding box center [677, 279] width 414 height 18
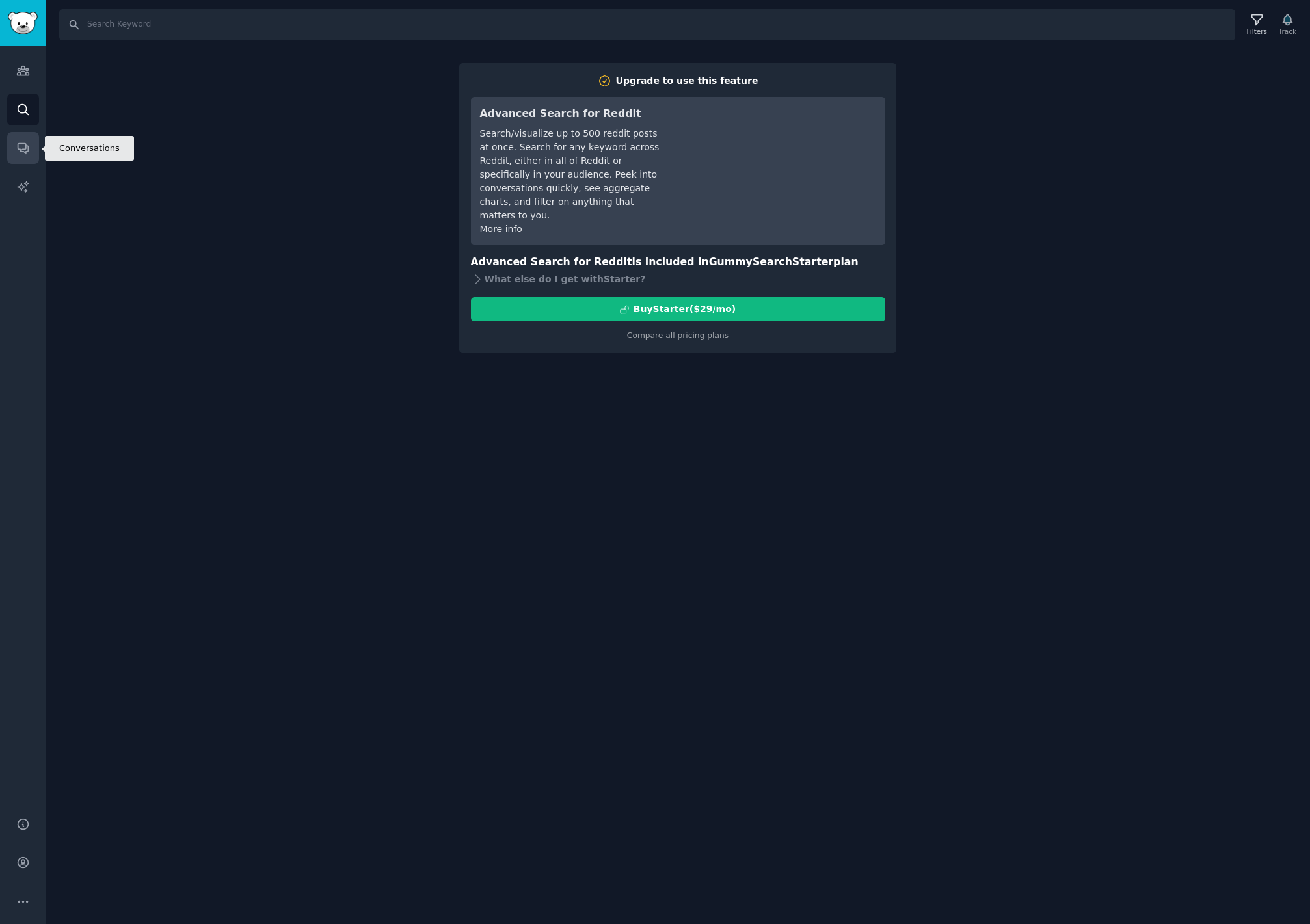
click at [22, 146] on icon "Sidebar" at bounding box center [23, 149] width 14 height 14
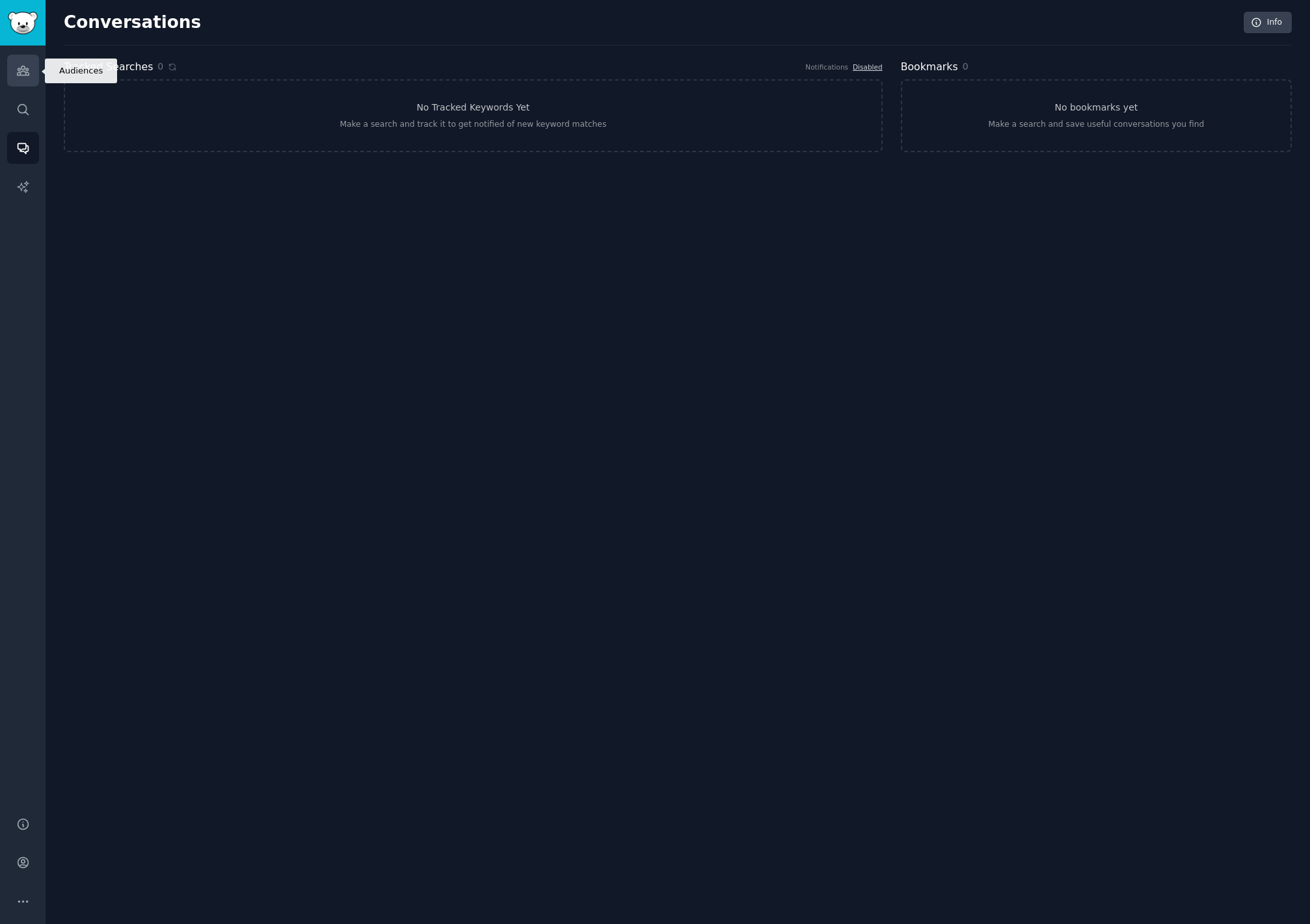
click at [37, 75] on link "Audiences" at bounding box center [23, 70] width 32 height 32
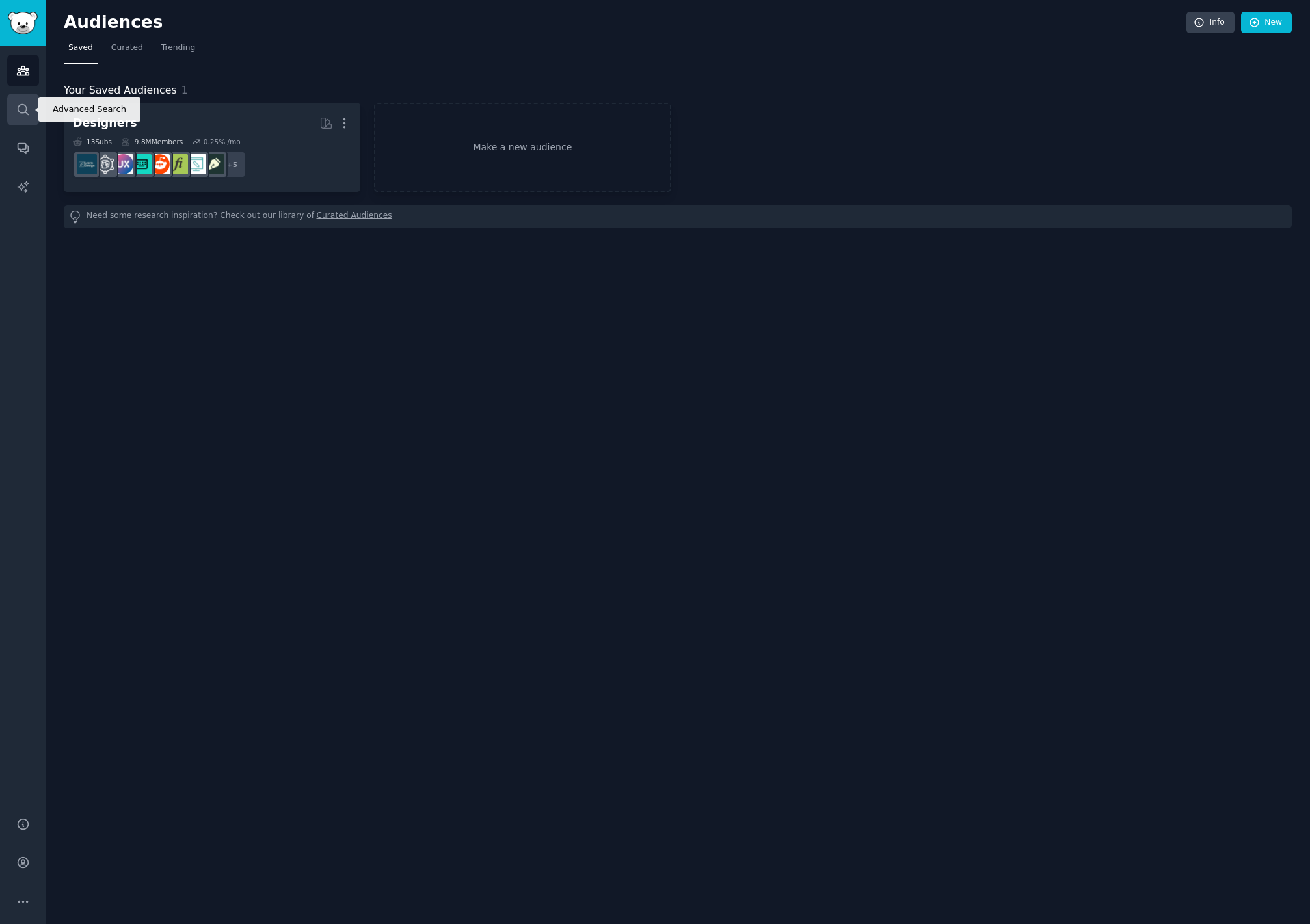
click at [20, 113] on icon "Sidebar" at bounding box center [23, 110] width 14 height 14
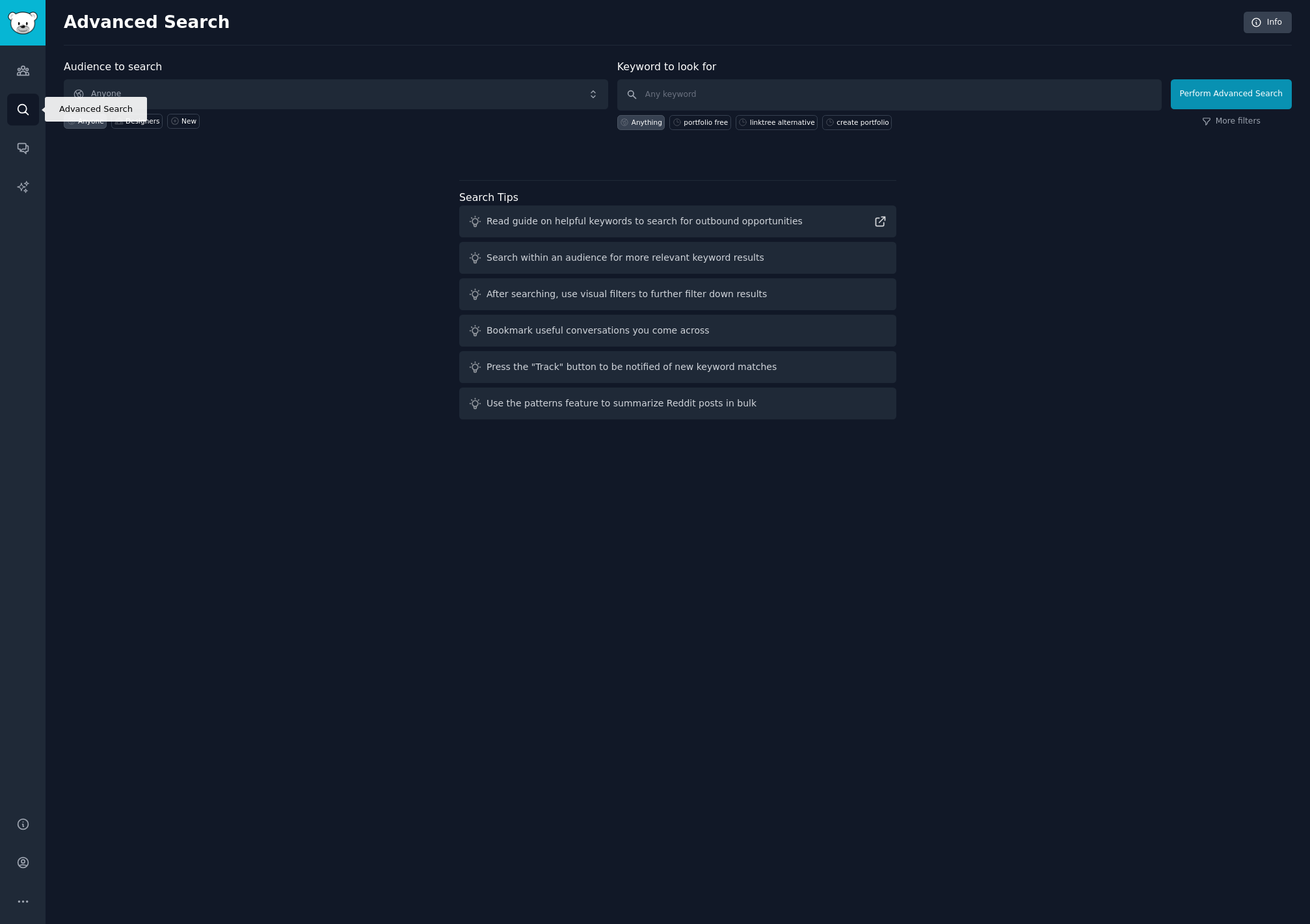
click at [22, 94] on link "Search" at bounding box center [23, 110] width 32 height 32
click at [24, 78] on link "Audiences" at bounding box center [23, 70] width 32 height 32
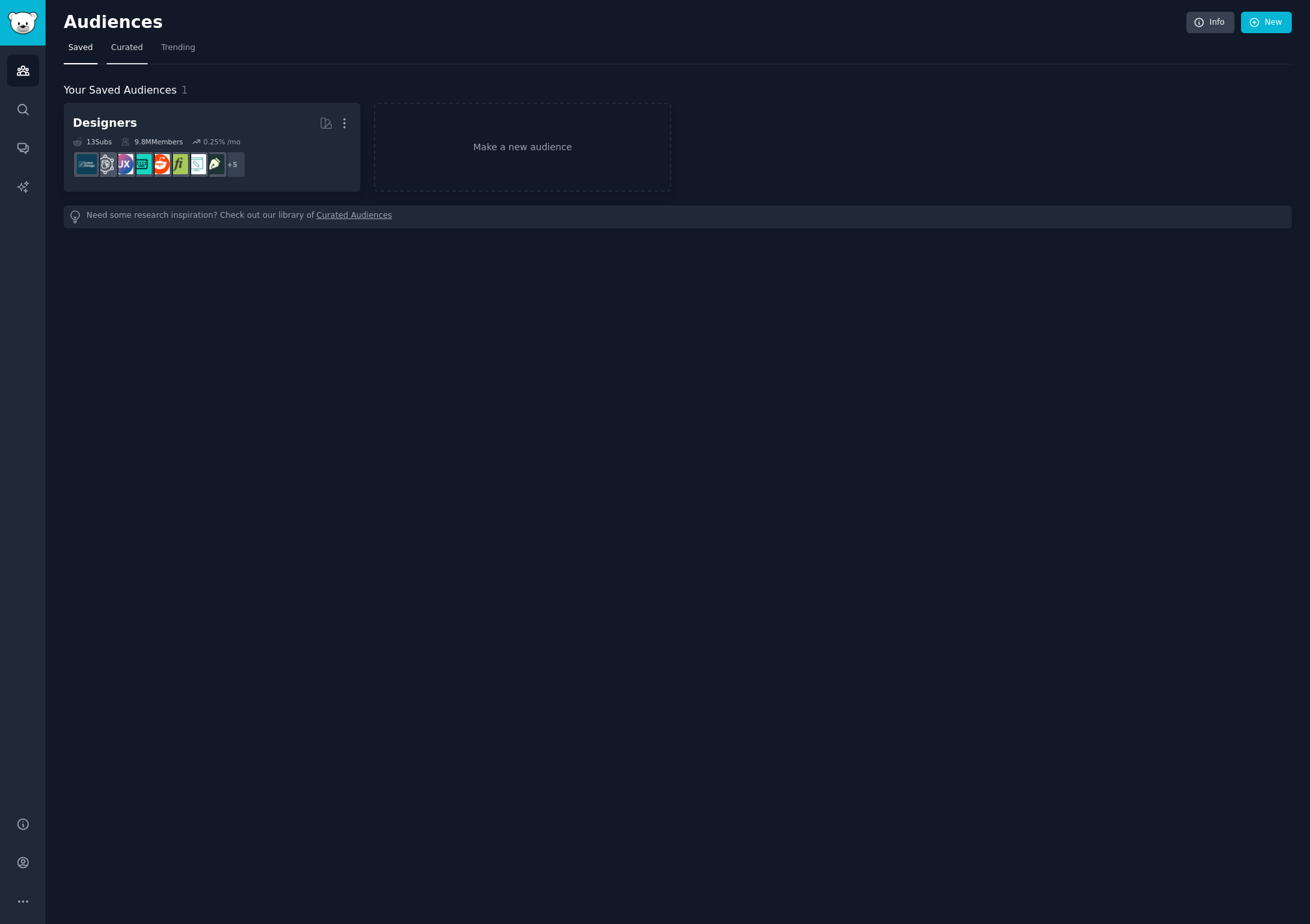
click at [144, 50] on link "Curated" at bounding box center [127, 51] width 41 height 27
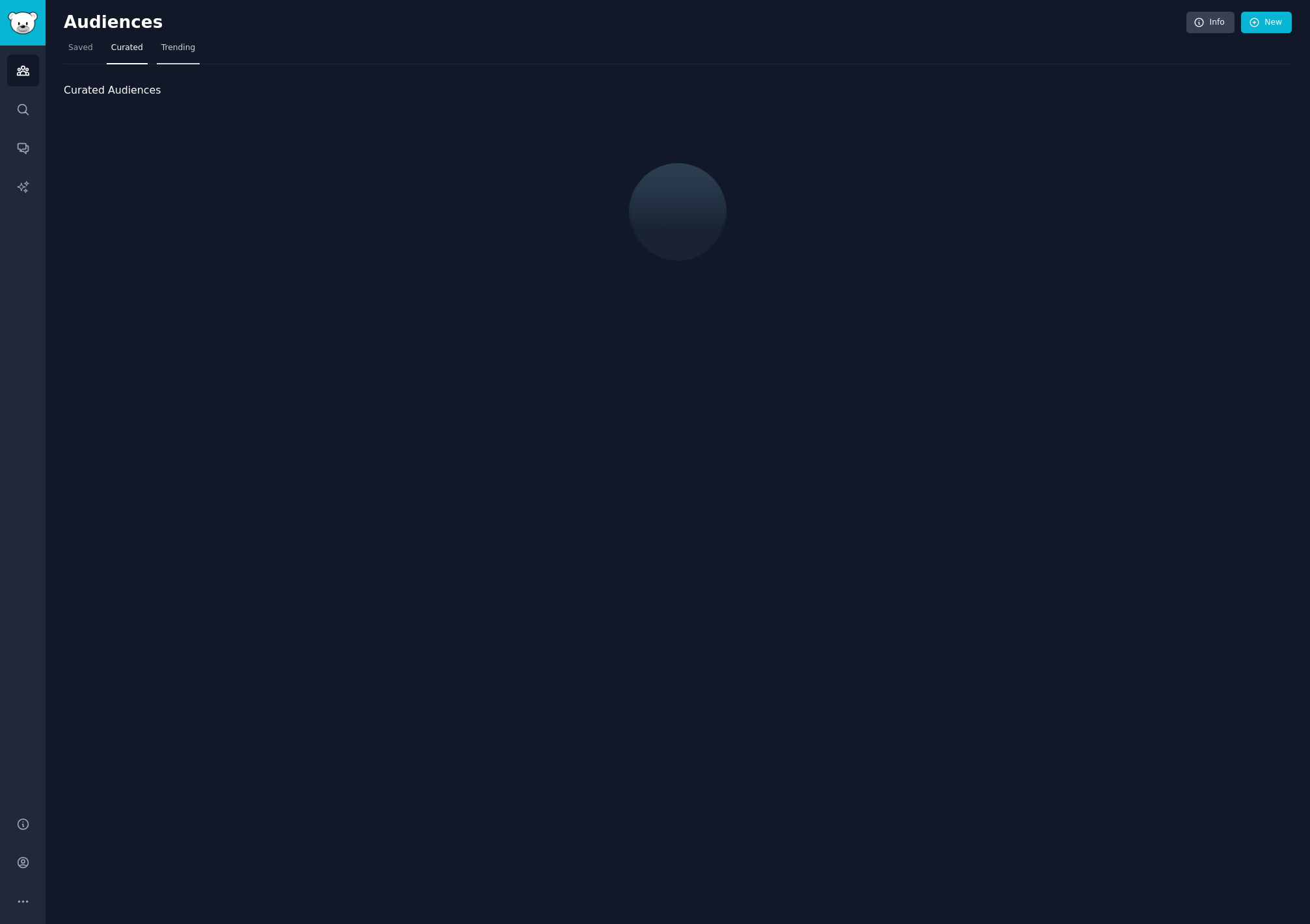
click at [179, 49] on span "Trending" at bounding box center [178, 49] width 34 height 12
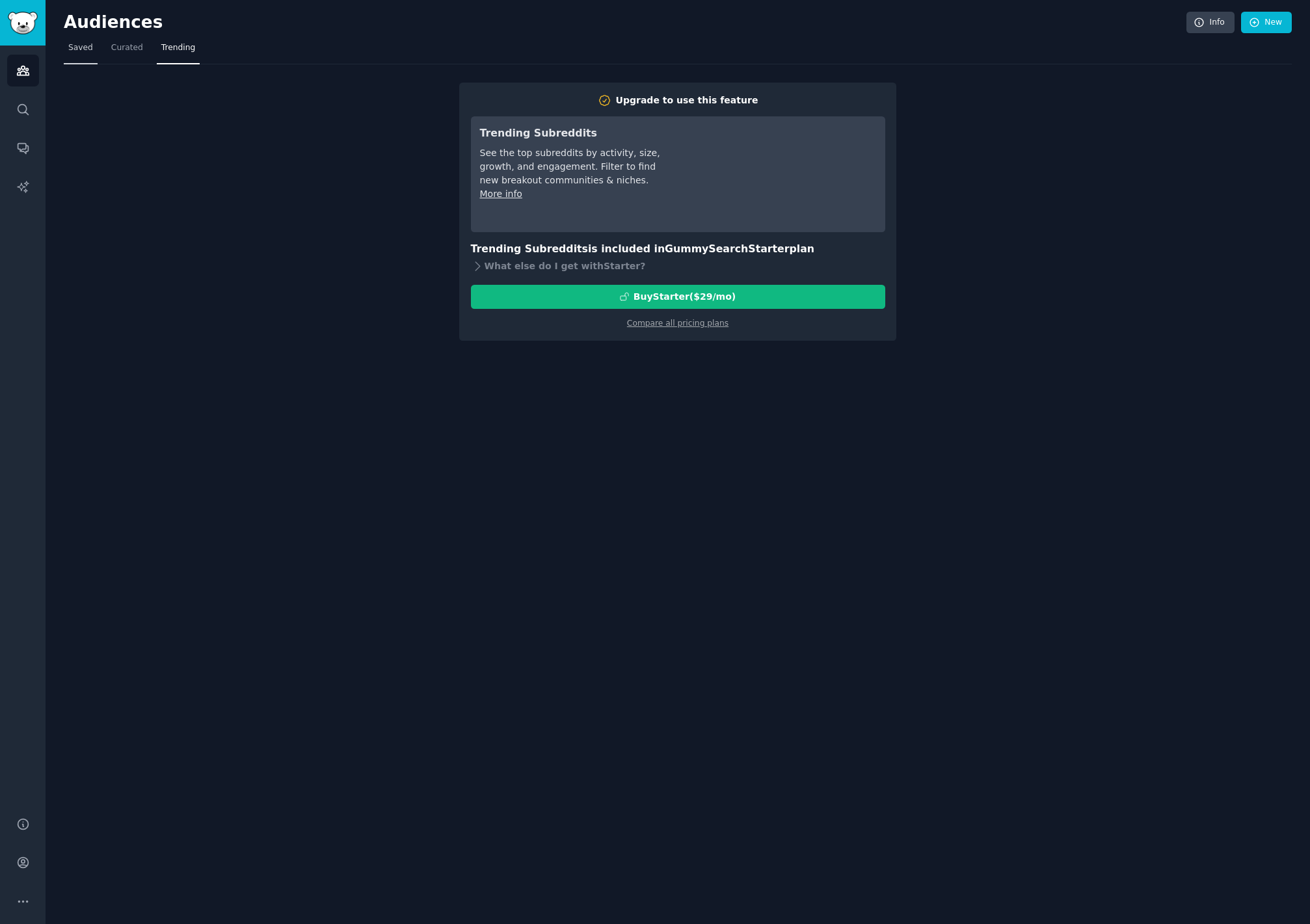
click at [93, 49] on link "Saved" at bounding box center [80, 51] width 34 height 27
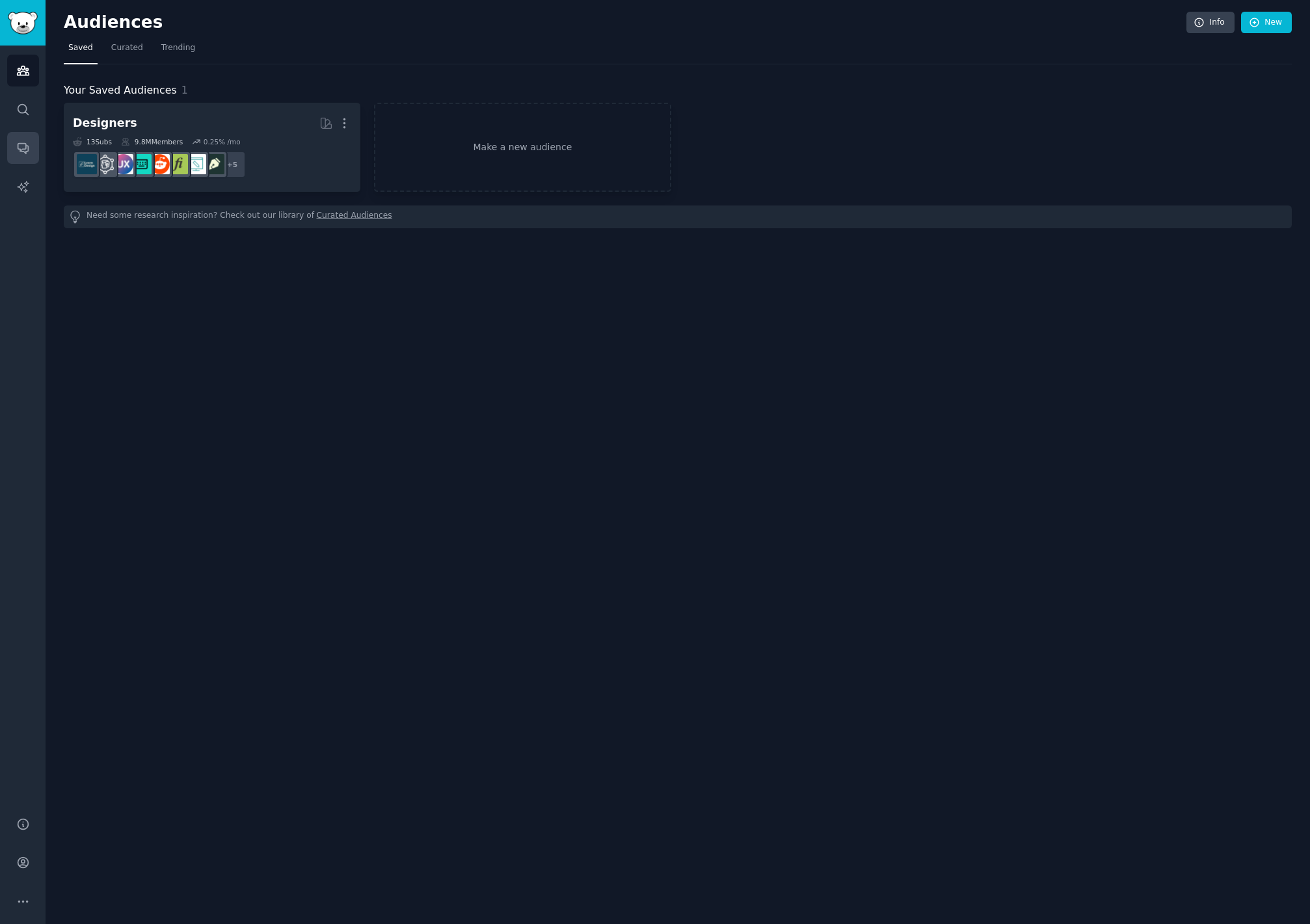
click at [32, 154] on link "Conversations" at bounding box center [23, 148] width 32 height 32
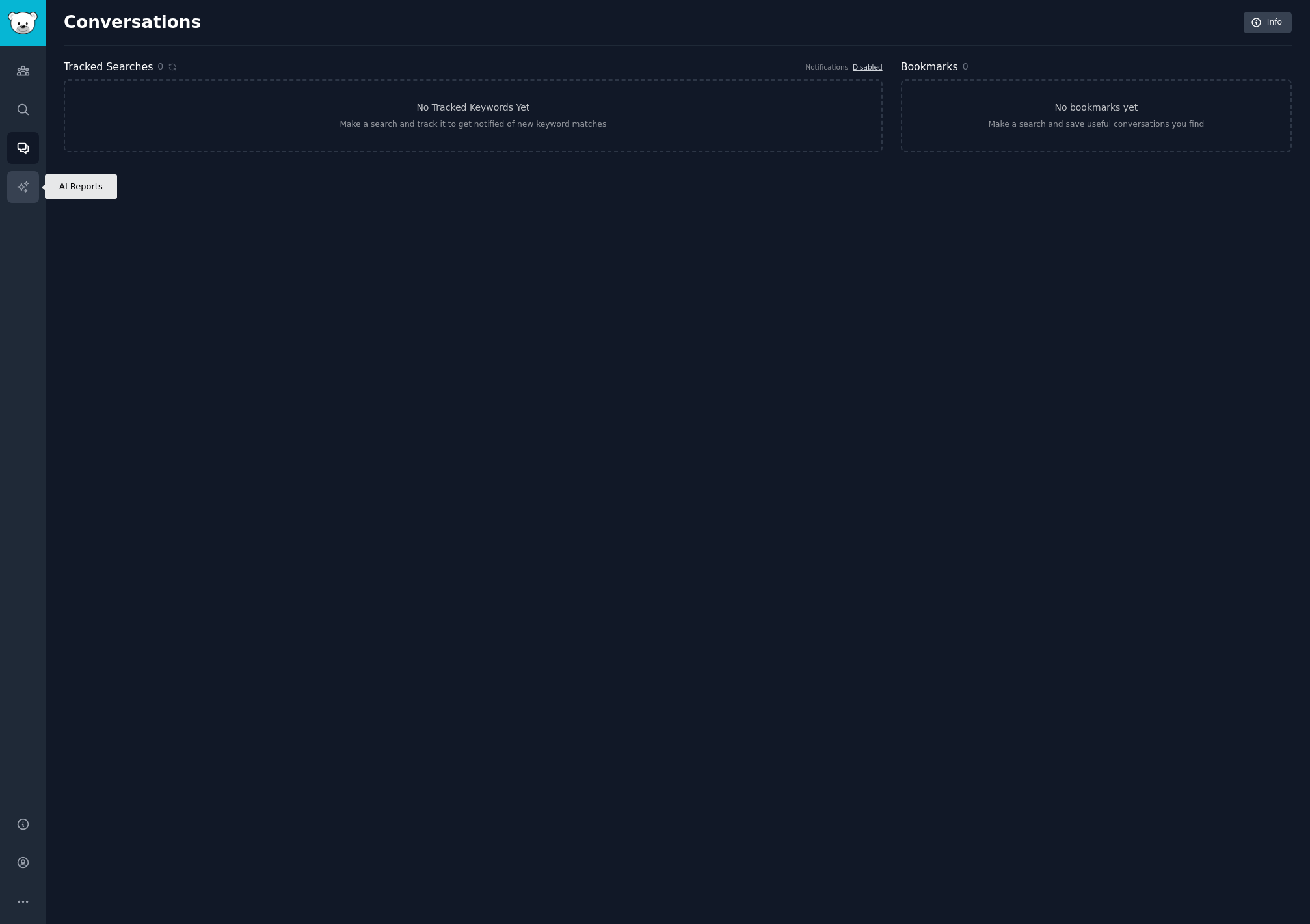
click at [30, 202] on link "AI Reports" at bounding box center [23, 187] width 32 height 32
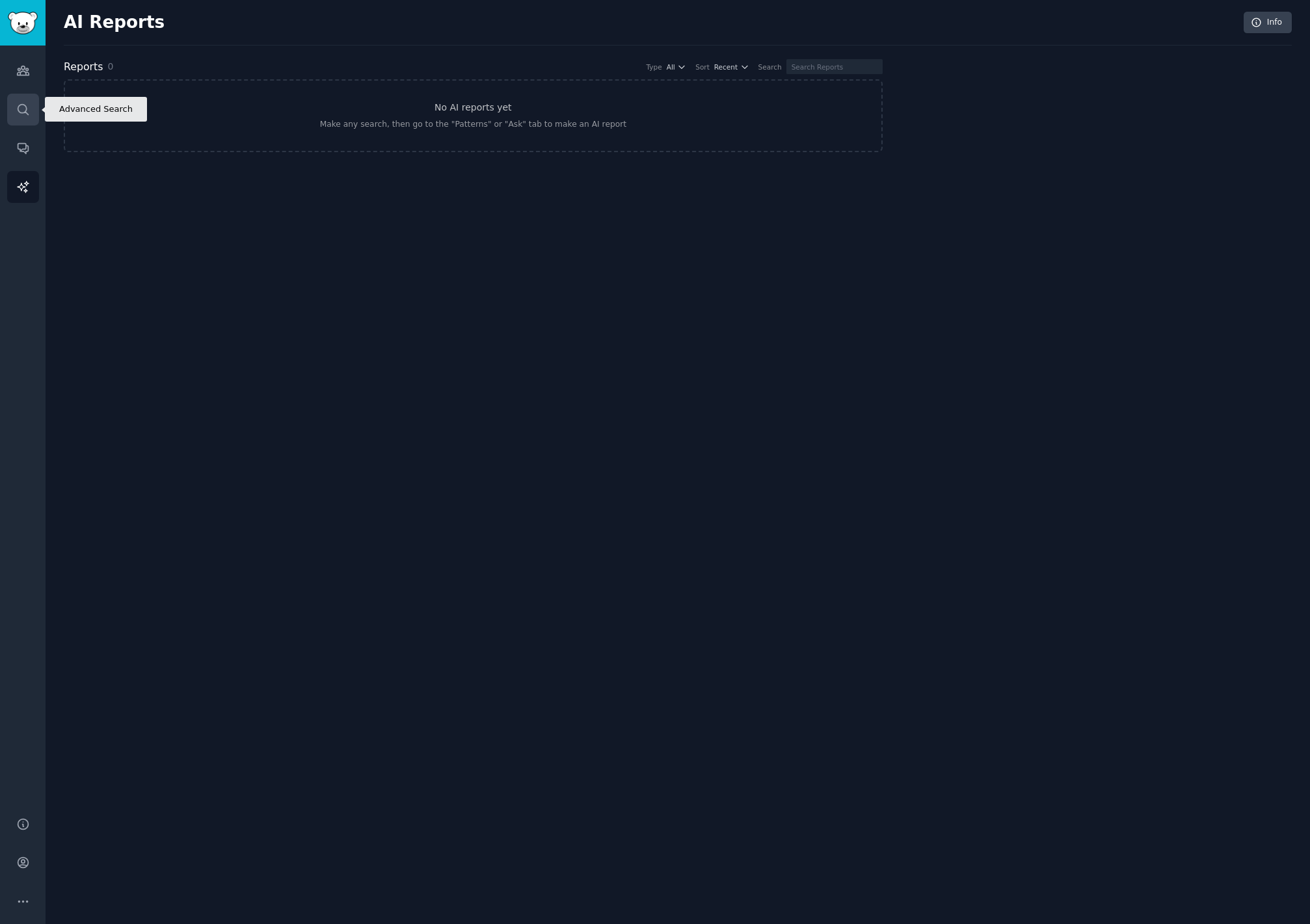
click at [26, 117] on link "Search" at bounding box center [23, 110] width 32 height 32
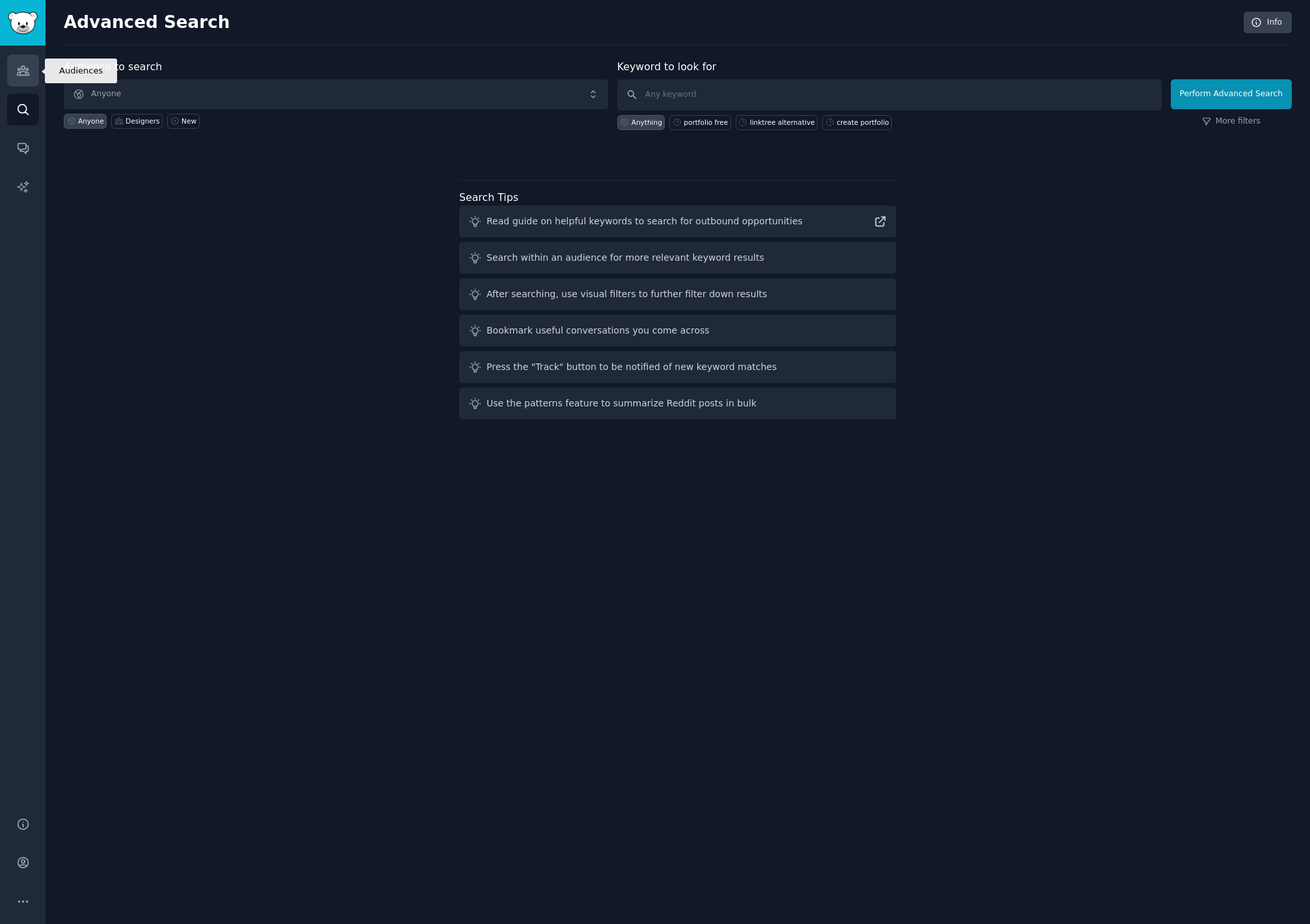
click at [24, 79] on link "Audiences" at bounding box center [23, 70] width 32 height 32
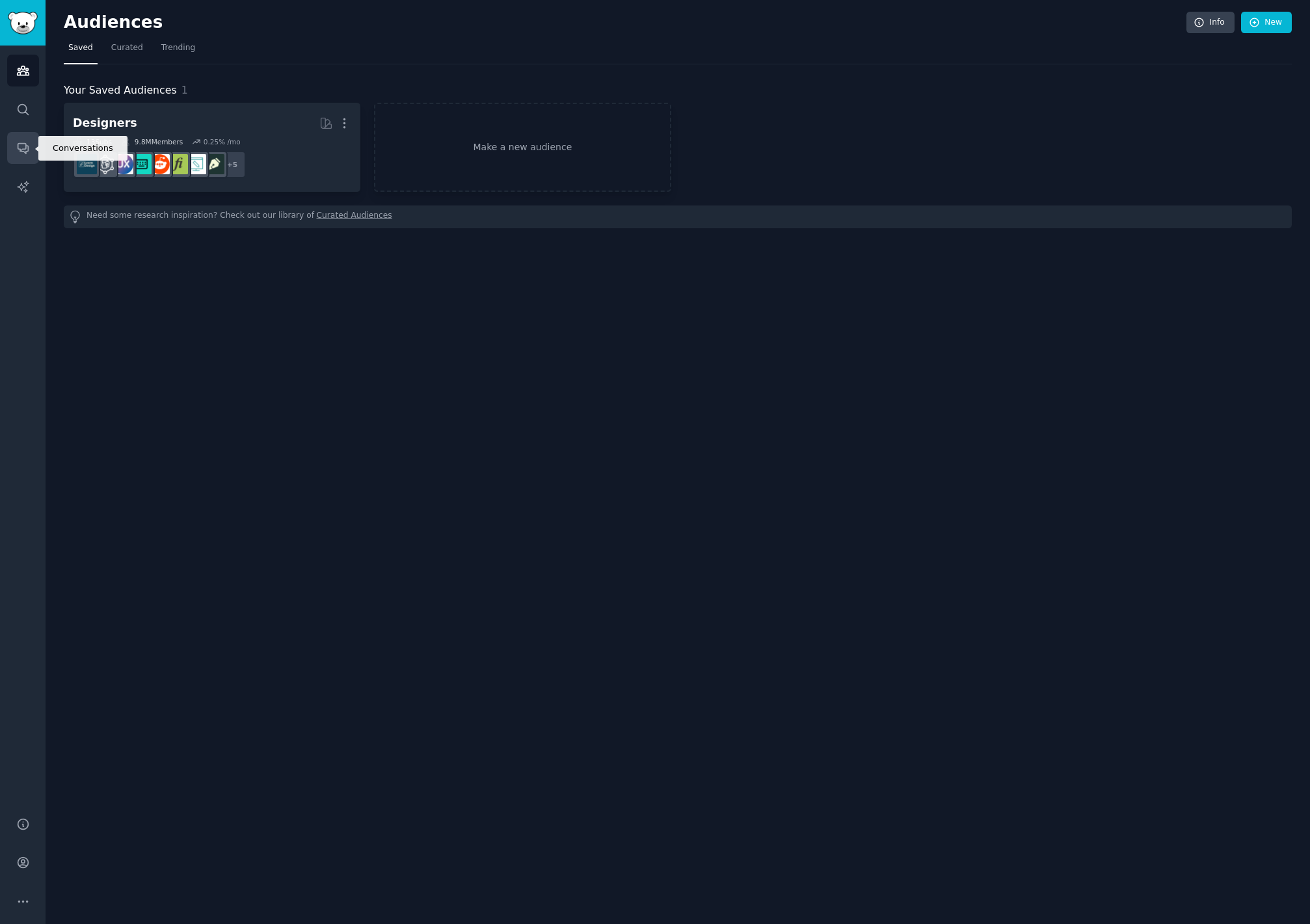
click at [30, 156] on link "Conversations" at bounding box center [23, 148] width 32 height 32
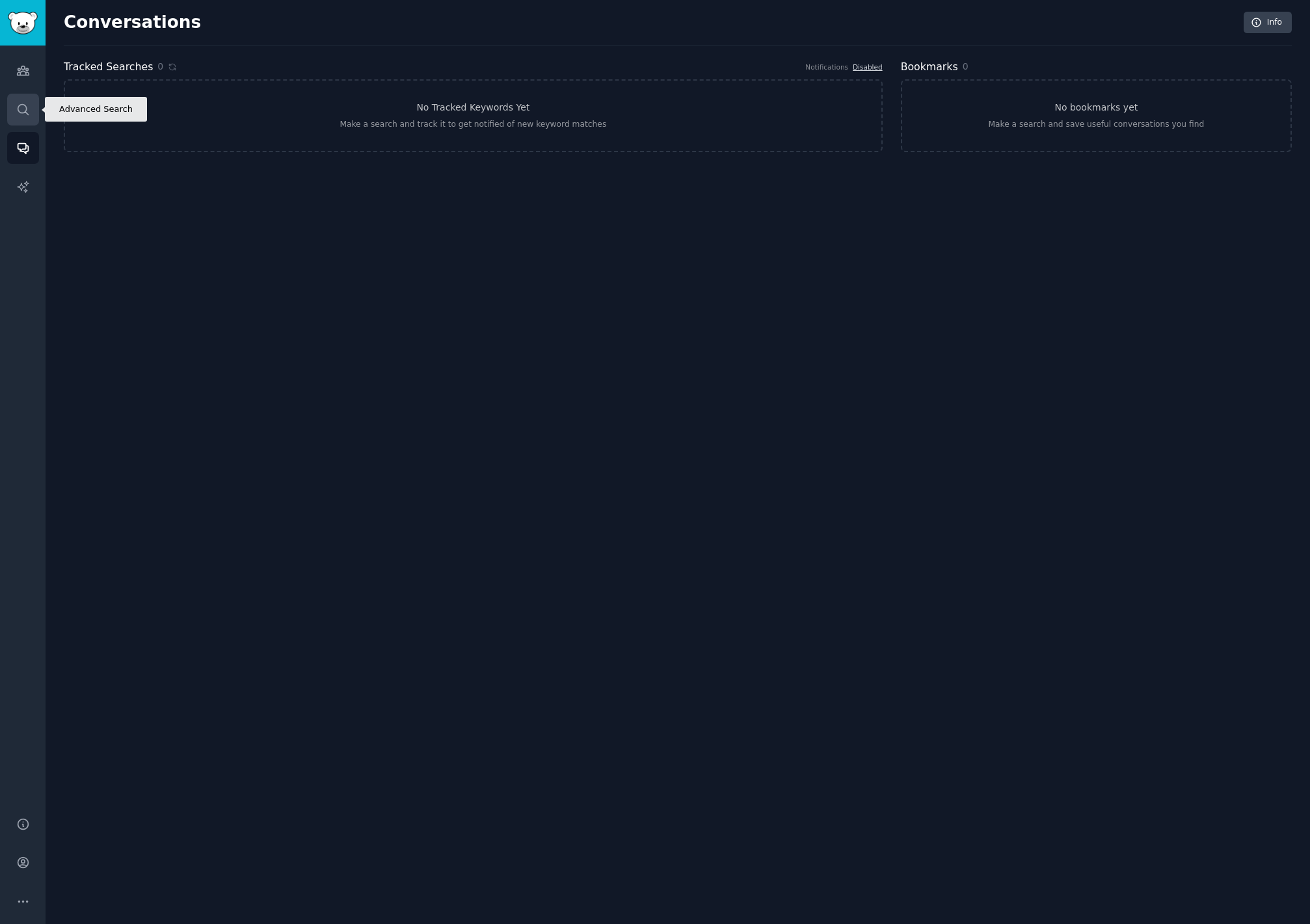
click at [24, 117] on link "Search" at bounding box center [23, 110] width 32 height 32
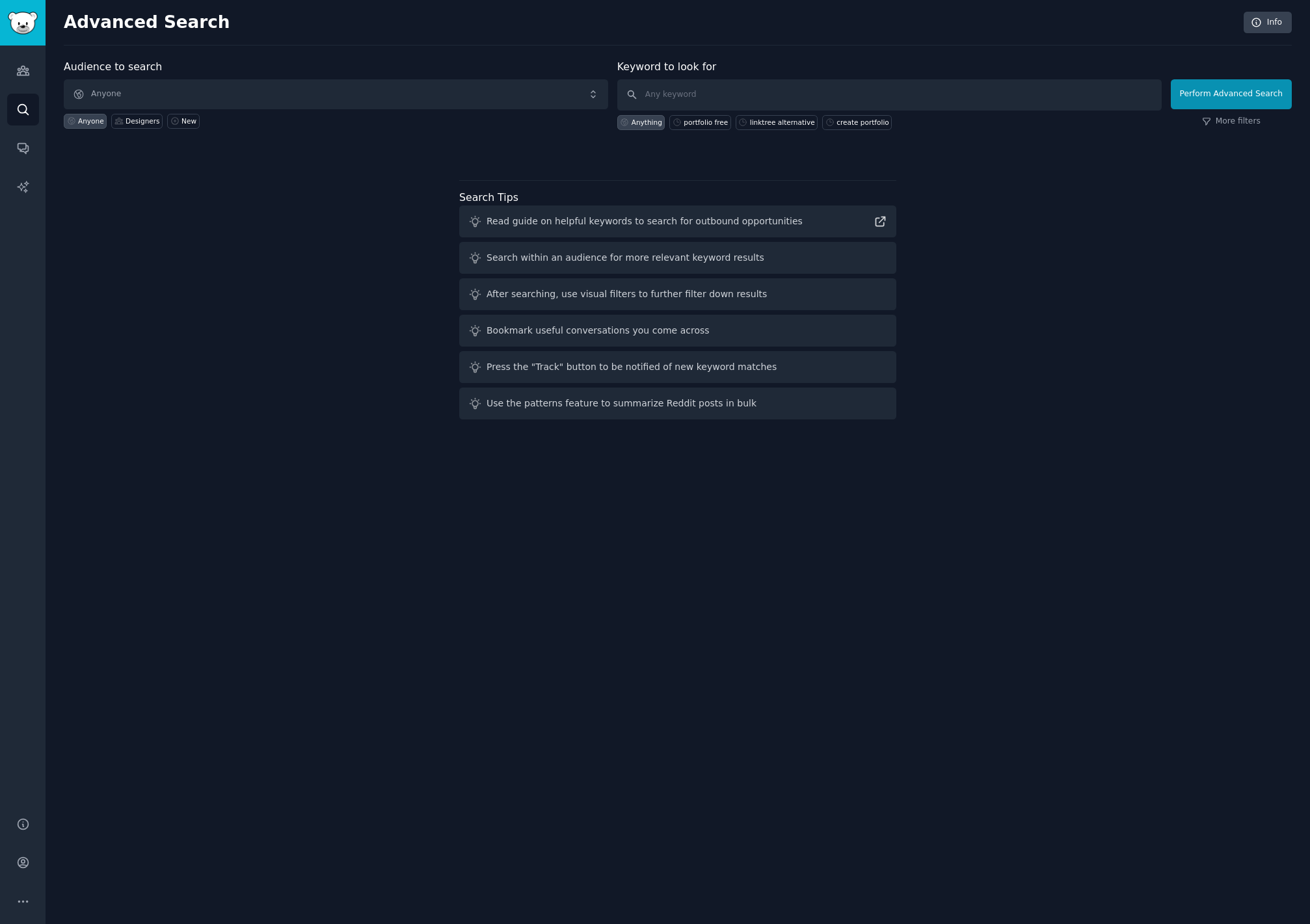
click at [45, 75] on div "Audiences Search Conversations AI Reports" at bounding box center [23, 423] width 46 height 756
click at [28, 71] on icon "Sidebar" at bounding box center [23, 70] width 14 height 14
